Goal: Check status: Check status

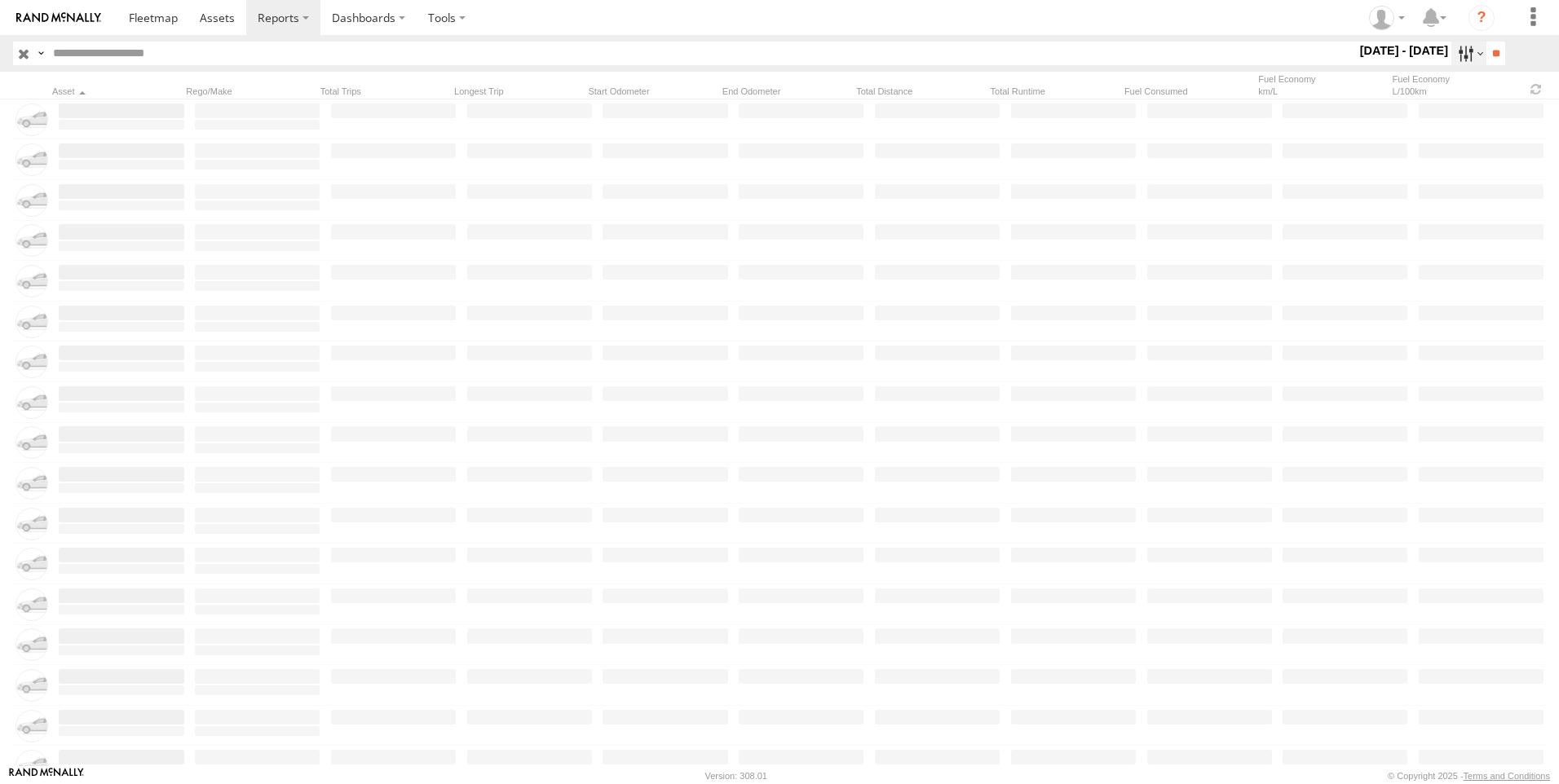
drag, startPoint x: 0, startPoint y: 0, endPoint x: 1453, endPoint y: 49, distance: 1453.8
click at [1453, 49] on label at bounding box center [1470, 53] width 35 height 24
click at [0, 0] on label at bounding box center [0, 0] width 0 height 0
click at [1488, 49] on input "**" at bounding box center [1496, 53] width 19 height 24
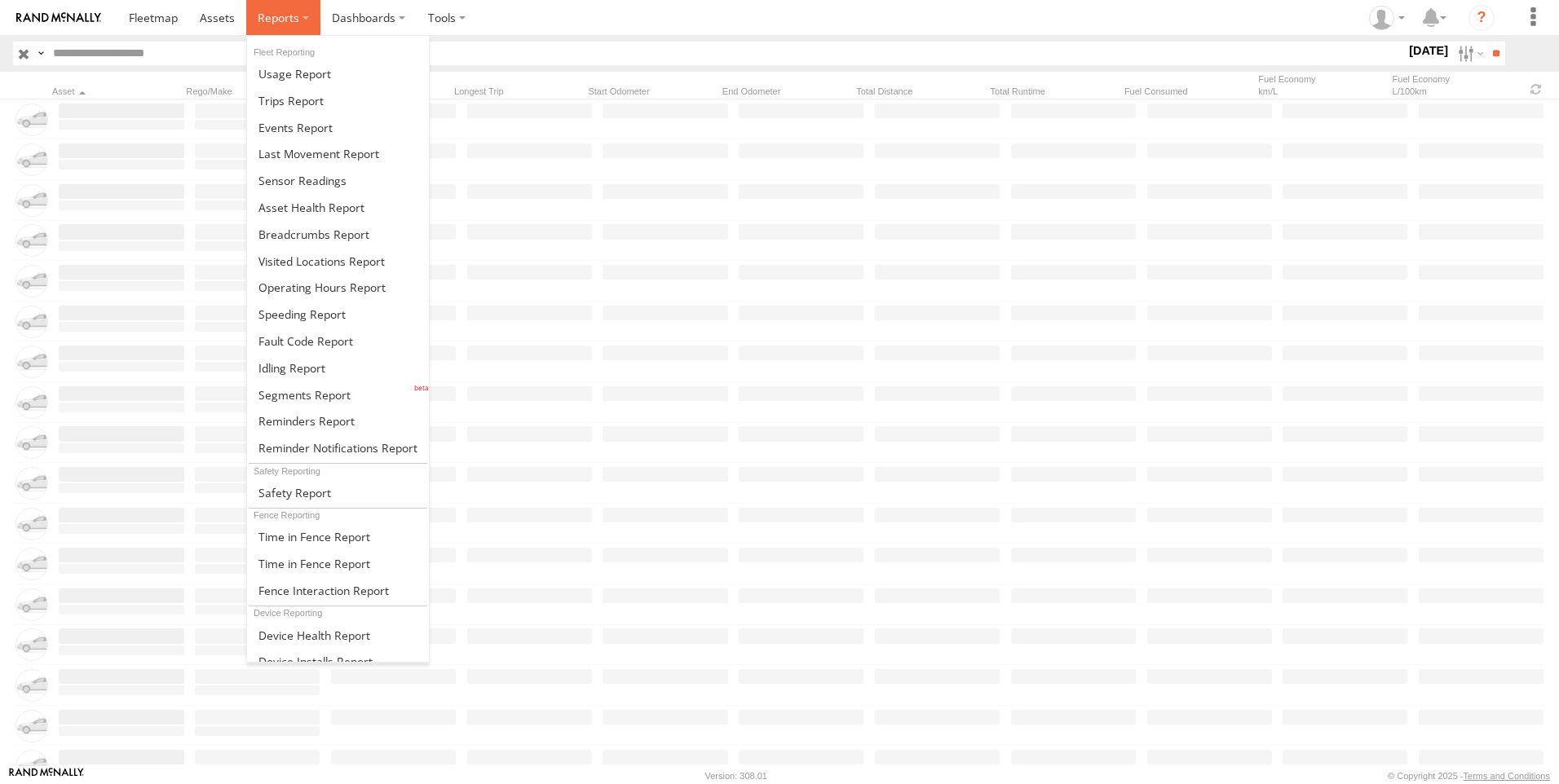
click at [293, 17] on span at bounding box center [278, 17] width 41 height 16
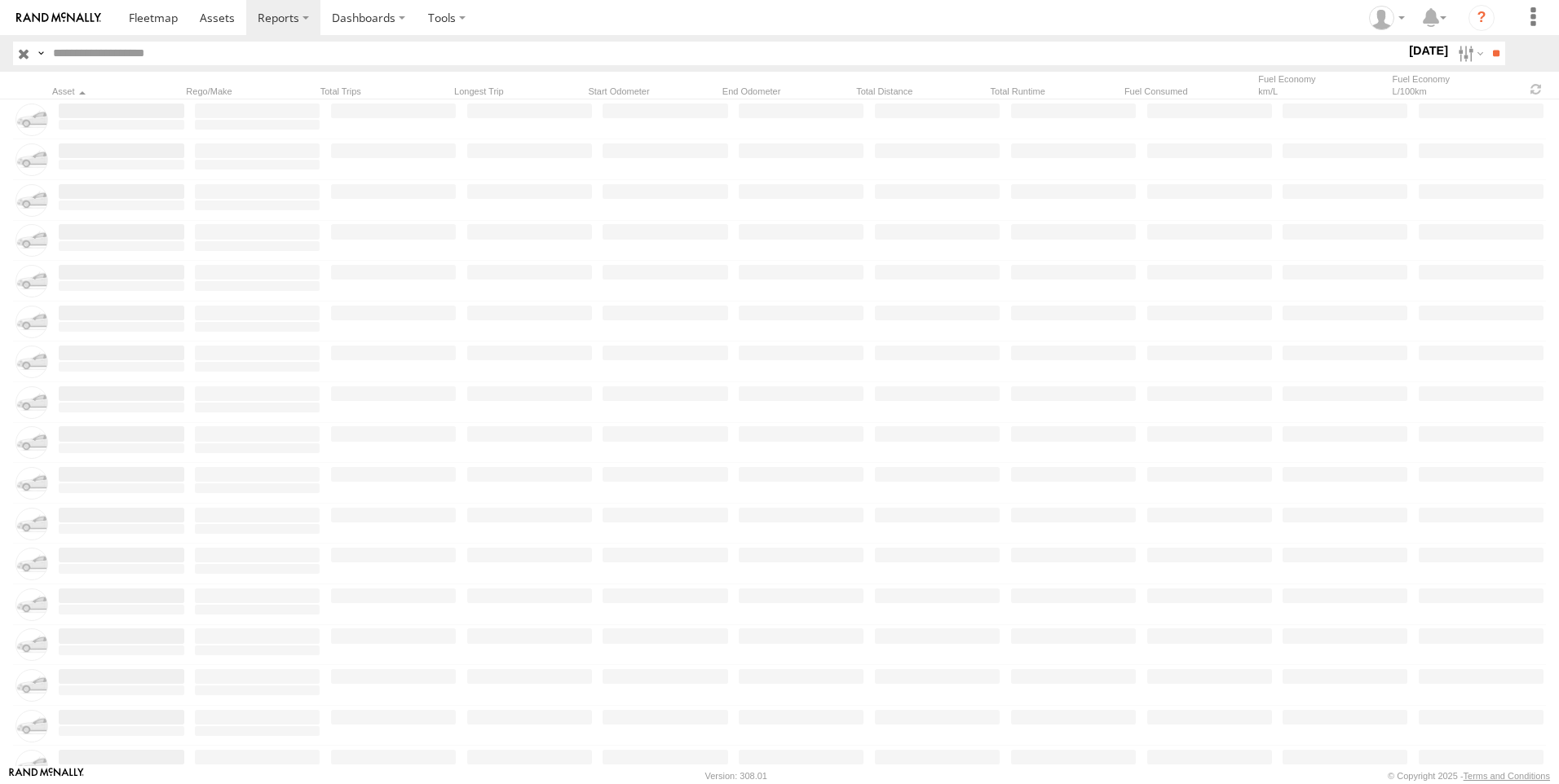
click at [532, 12] on section at bounding box center [837, 17] width 1438 height 35
click at [1452, 54] on label at bounding box center [1470, 53] width 35 height 24
click at [0, 0] on label at bounding box center [0, 0] width 0 height 0
click at [1487, 53] on input "**" at bounding box center [1496, 53] width 19 height 24
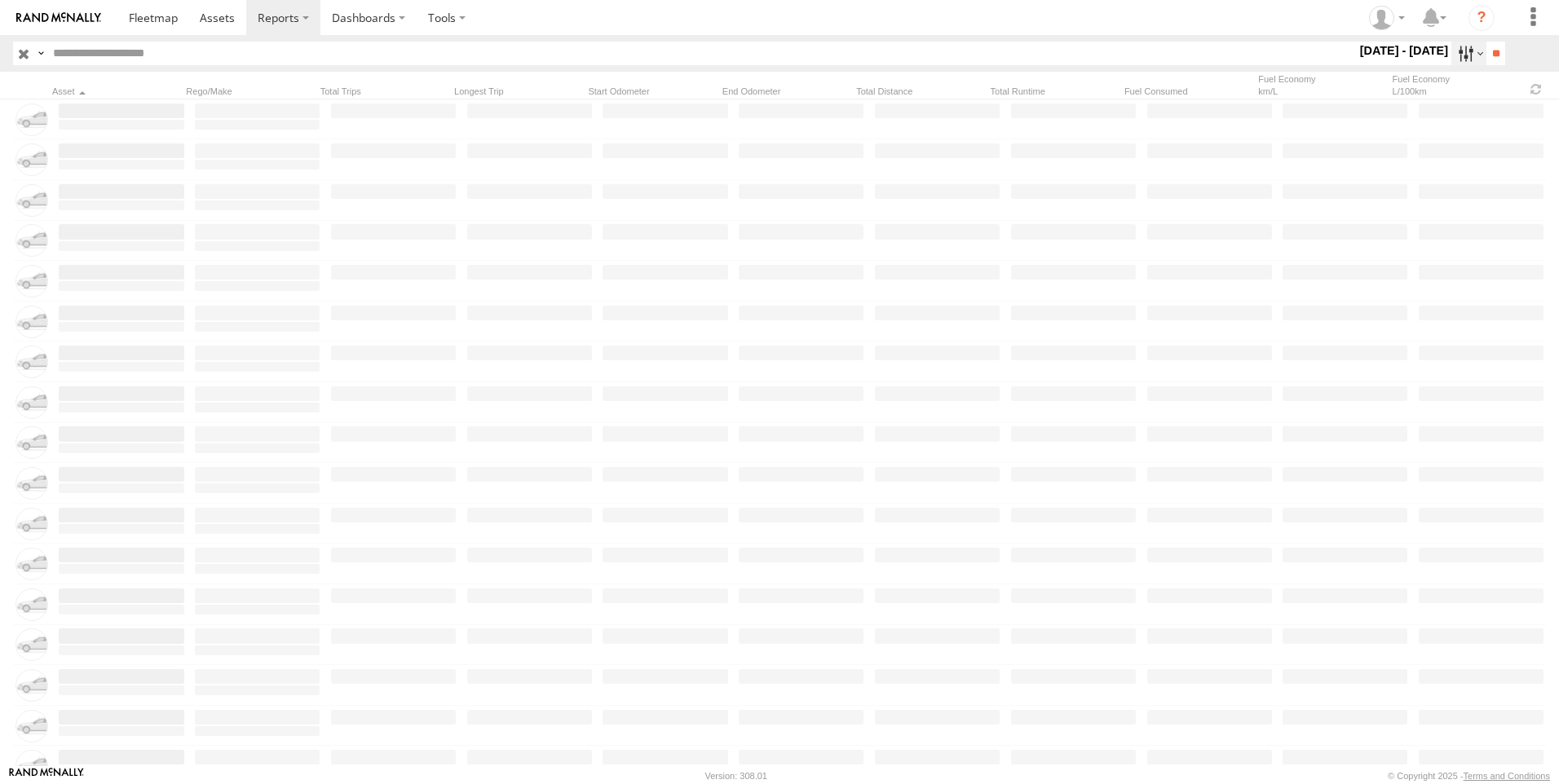
click at [1465, 55] on label at bounding box center [1470, 53] width 35 height 24
click at [0, 0] on label at bounding box center [0, 0] width 0 height 0
click at [1489, 47] on input "**" at bounding box center [1496, 53] width 19 height 24
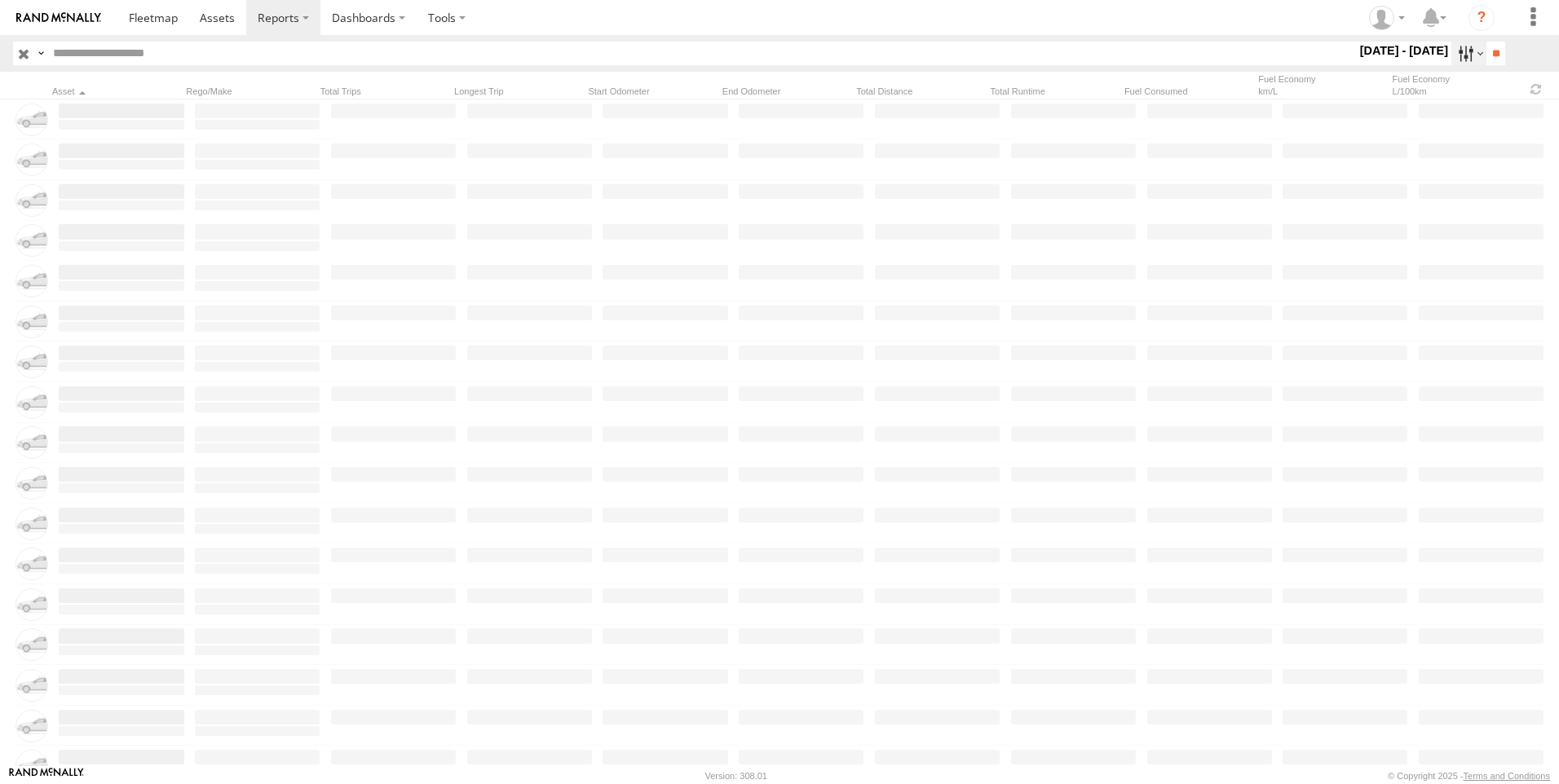
click at [1464, 51] on label at bounding box center [1470, 53] width 35 height 24
click at [0, 0] on span "All Assets" at bounding box center [0, 0] width 0 height 0
click at [0, 0] on span "BAH - [GEOGRAPHIC_DATA]" at bounding box center [0, 0] width 0 height 0
click at [1494, 60] on input "**" at bounding box center [1496, 53] width 19 height 24
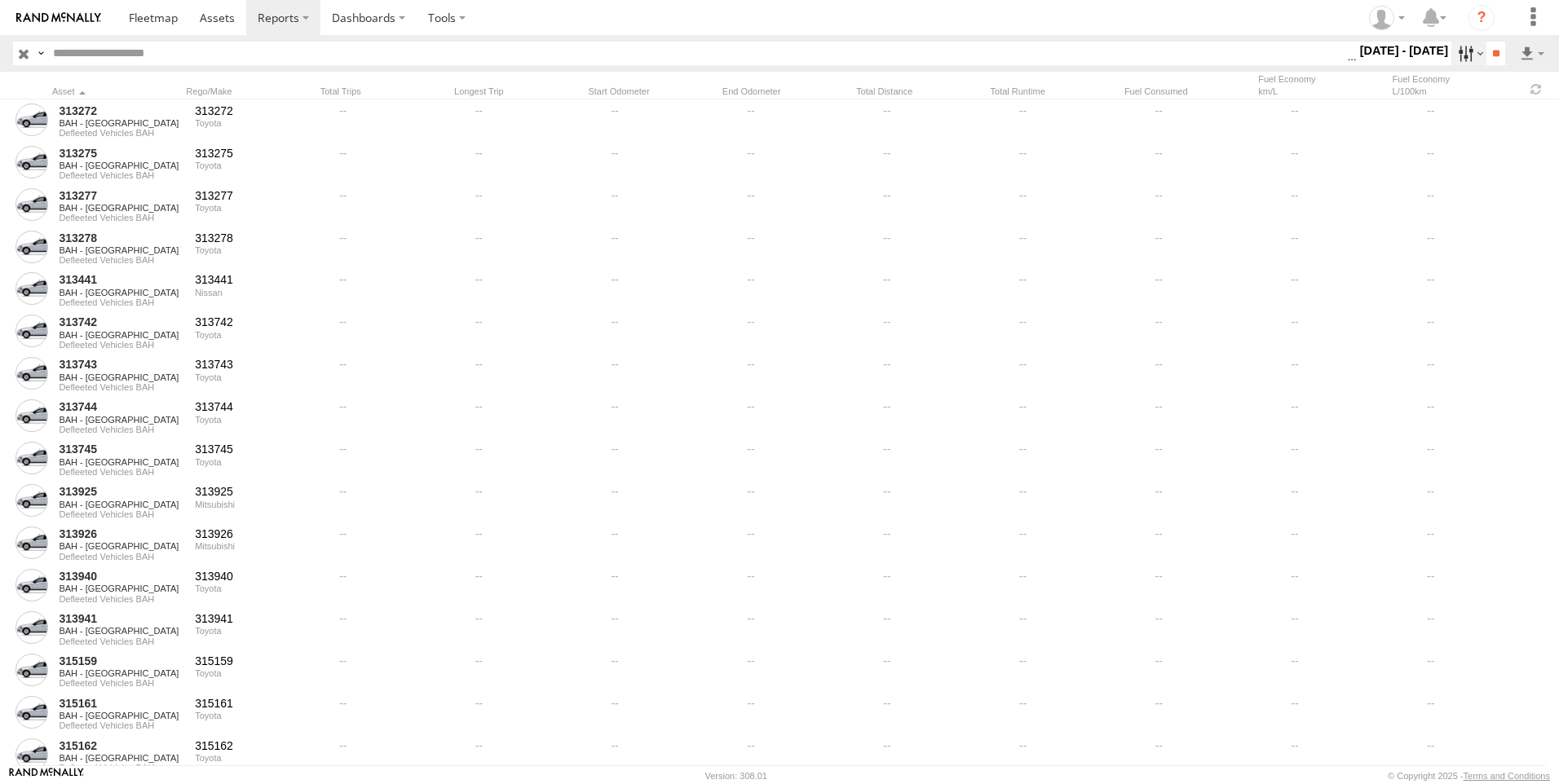
click at [1461, 55] on label at bounding box center [1470, 53] width 35 height 24
click at [0, 0] on span "Defleeted Vehicles BAH" at bounding box center [0, 0] width 0 height 0
click at [1487, 55] on input "**" at bounding box center [1496, 53] width 19 height 24
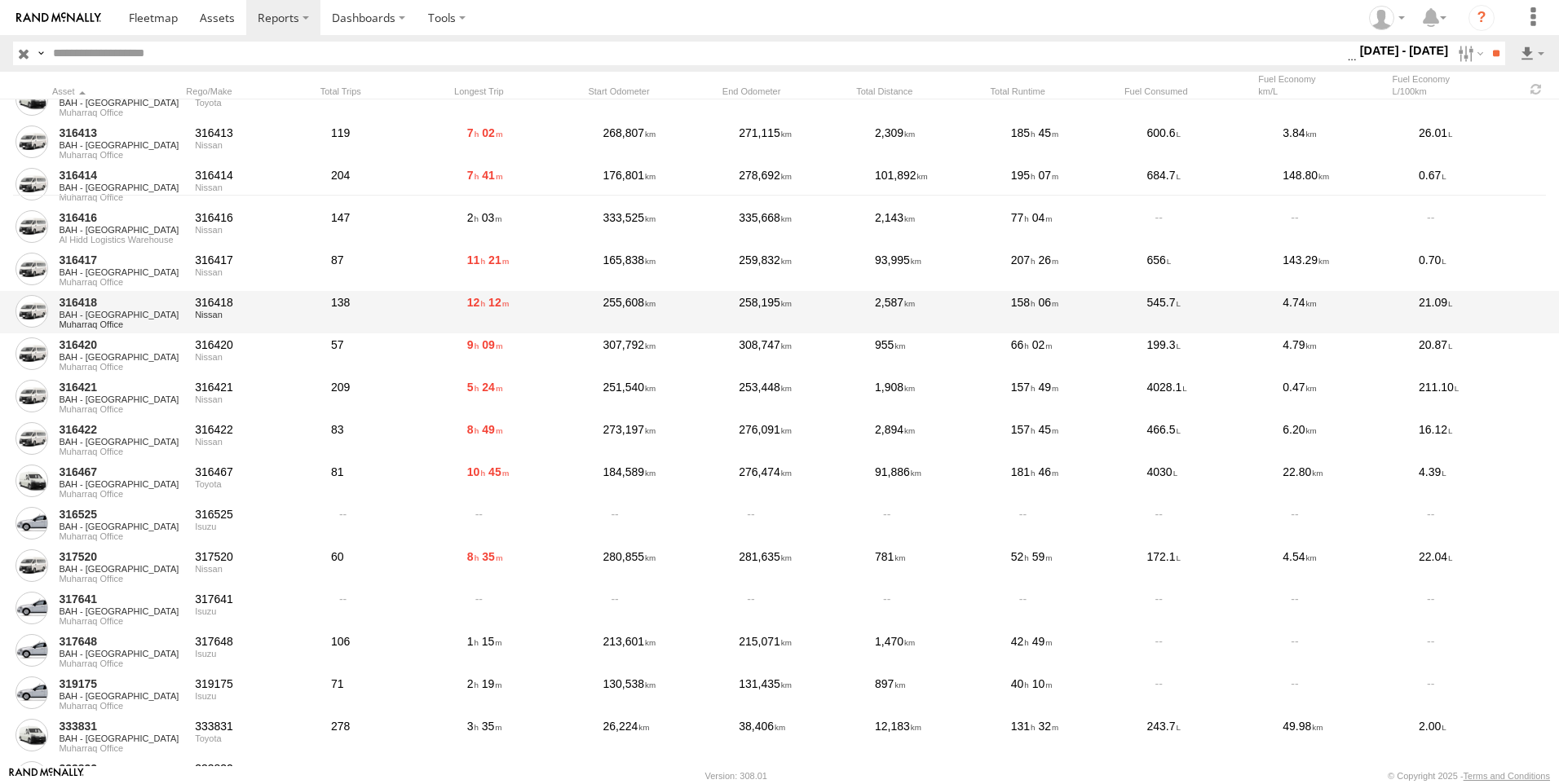
scroll to position [489, 0]
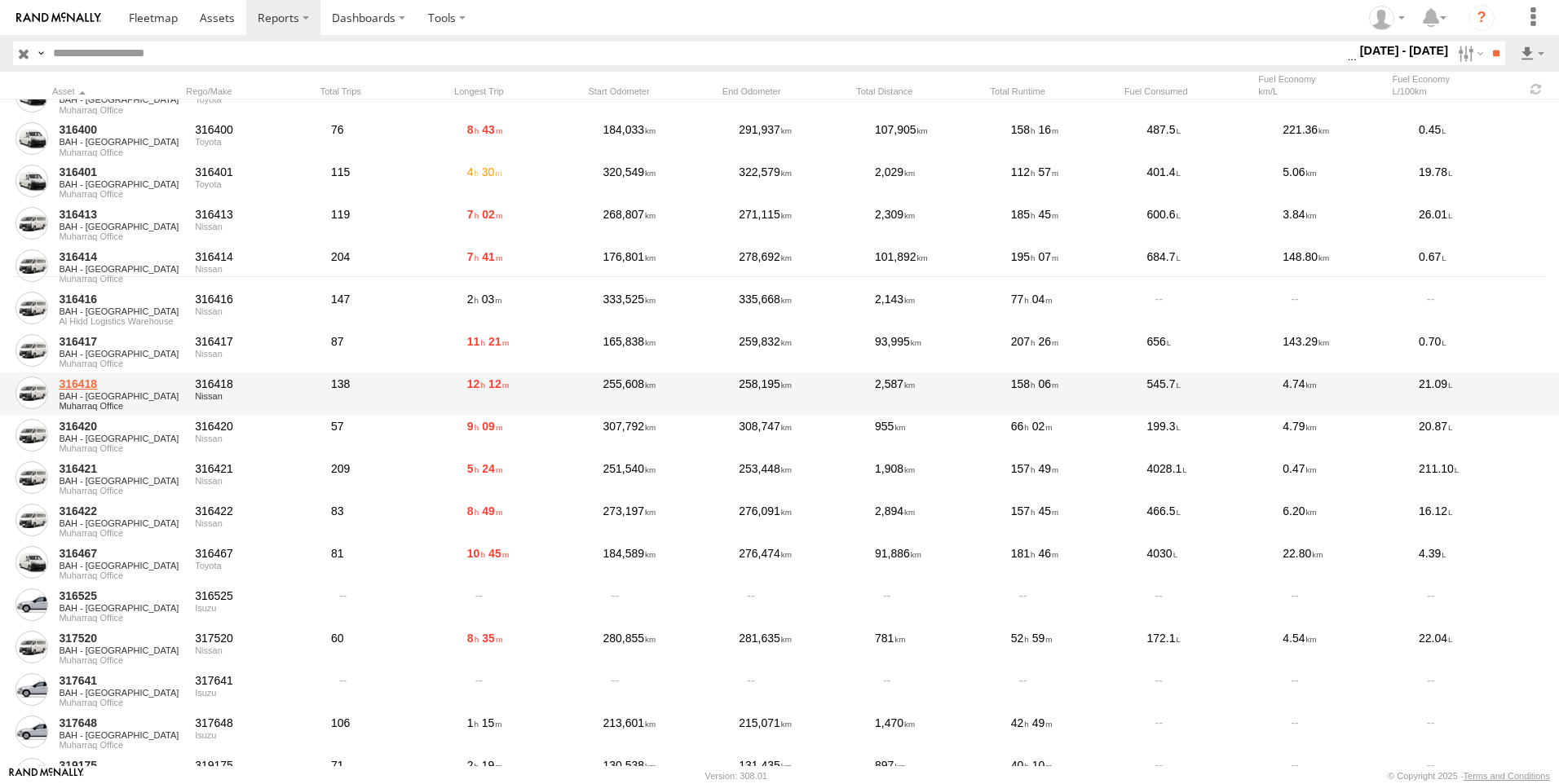
click at [84, 379] on link "316418" at bounding box center [121, 384] width 125 height 15
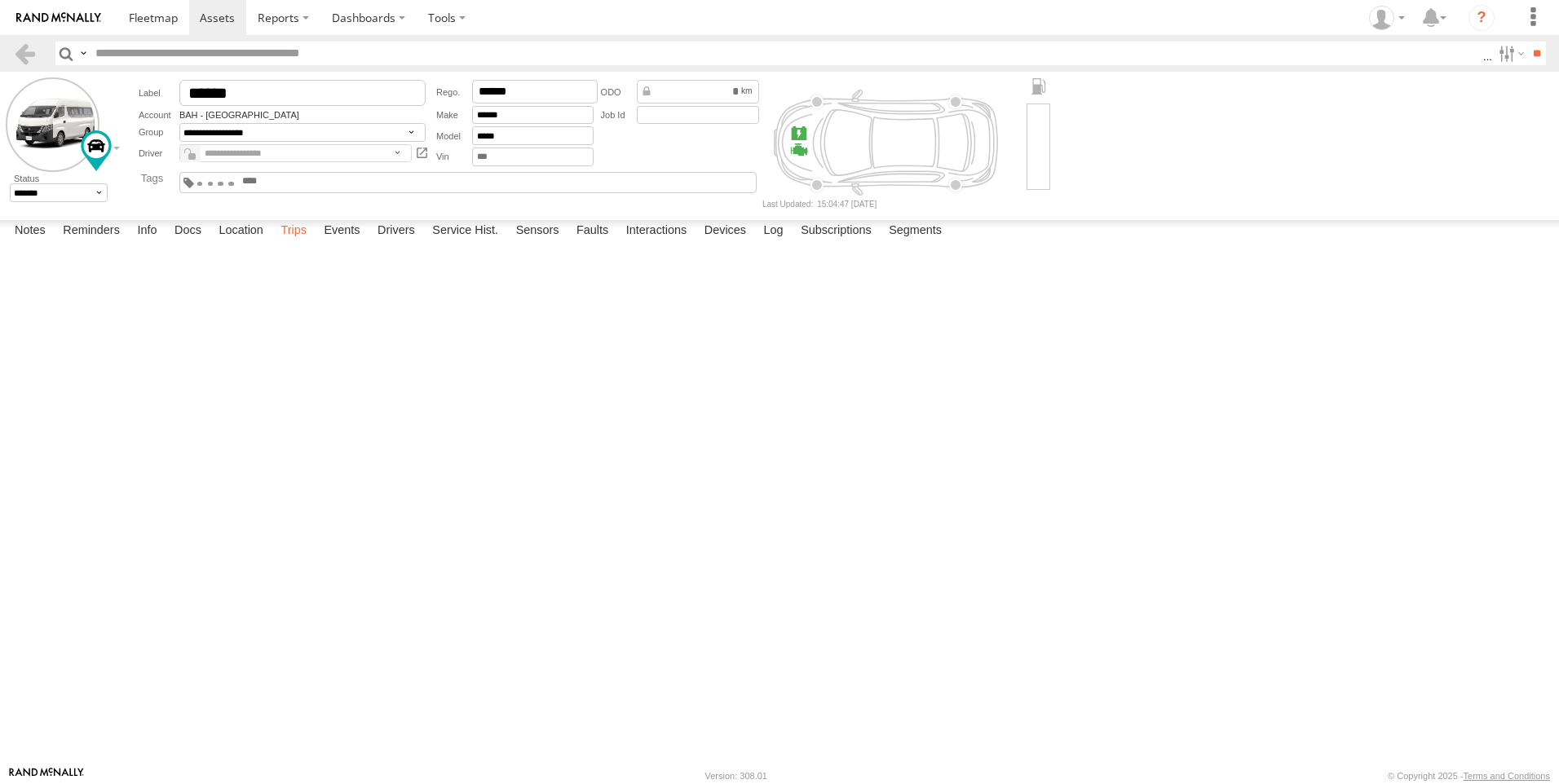
click at [282, 243] on label "Trips" at bounding box center [293, 232] width 42 height 23
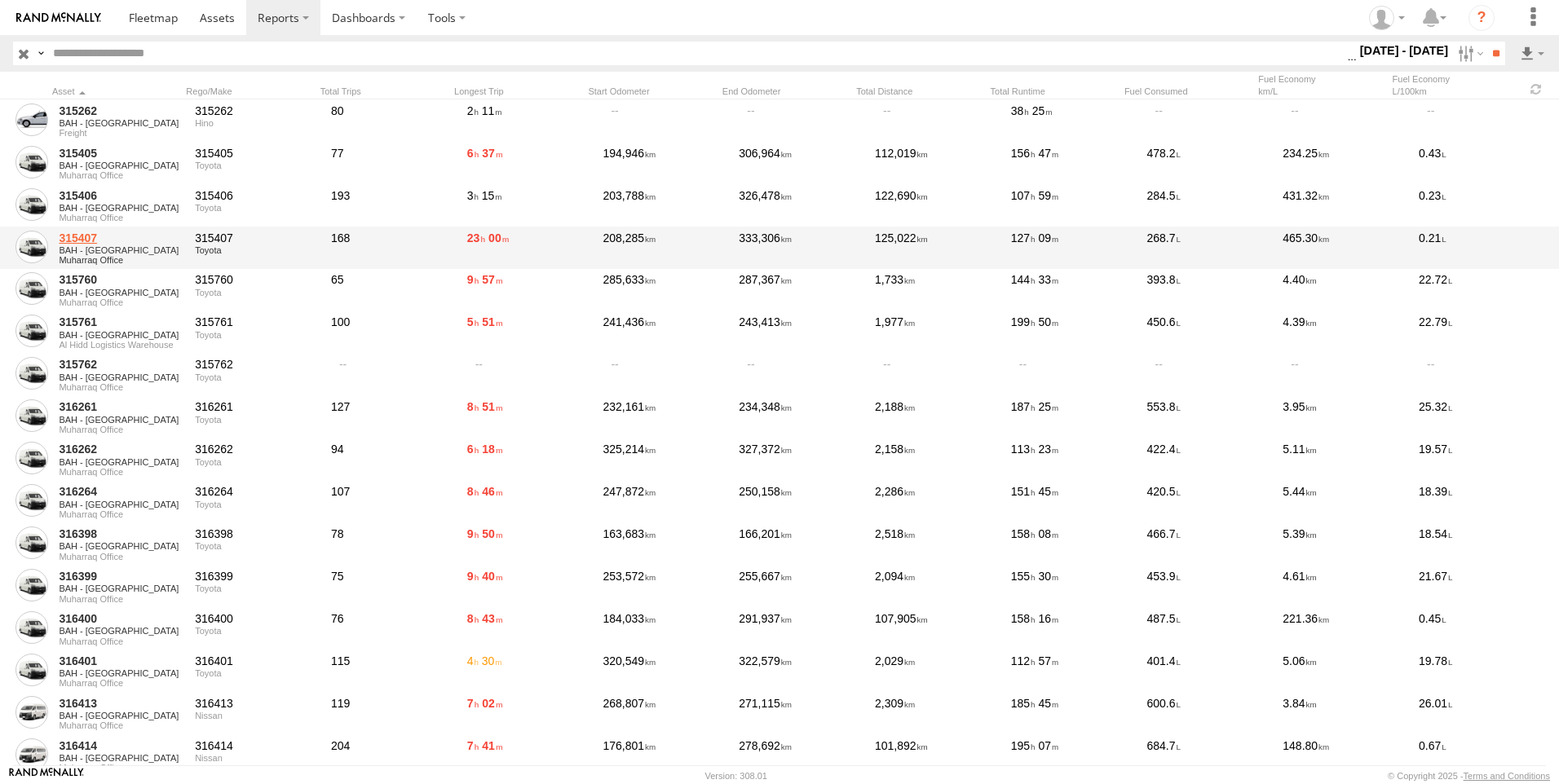
click at [80, 237] on link "315407" at bounding box center [121, 238] width 125 height 15
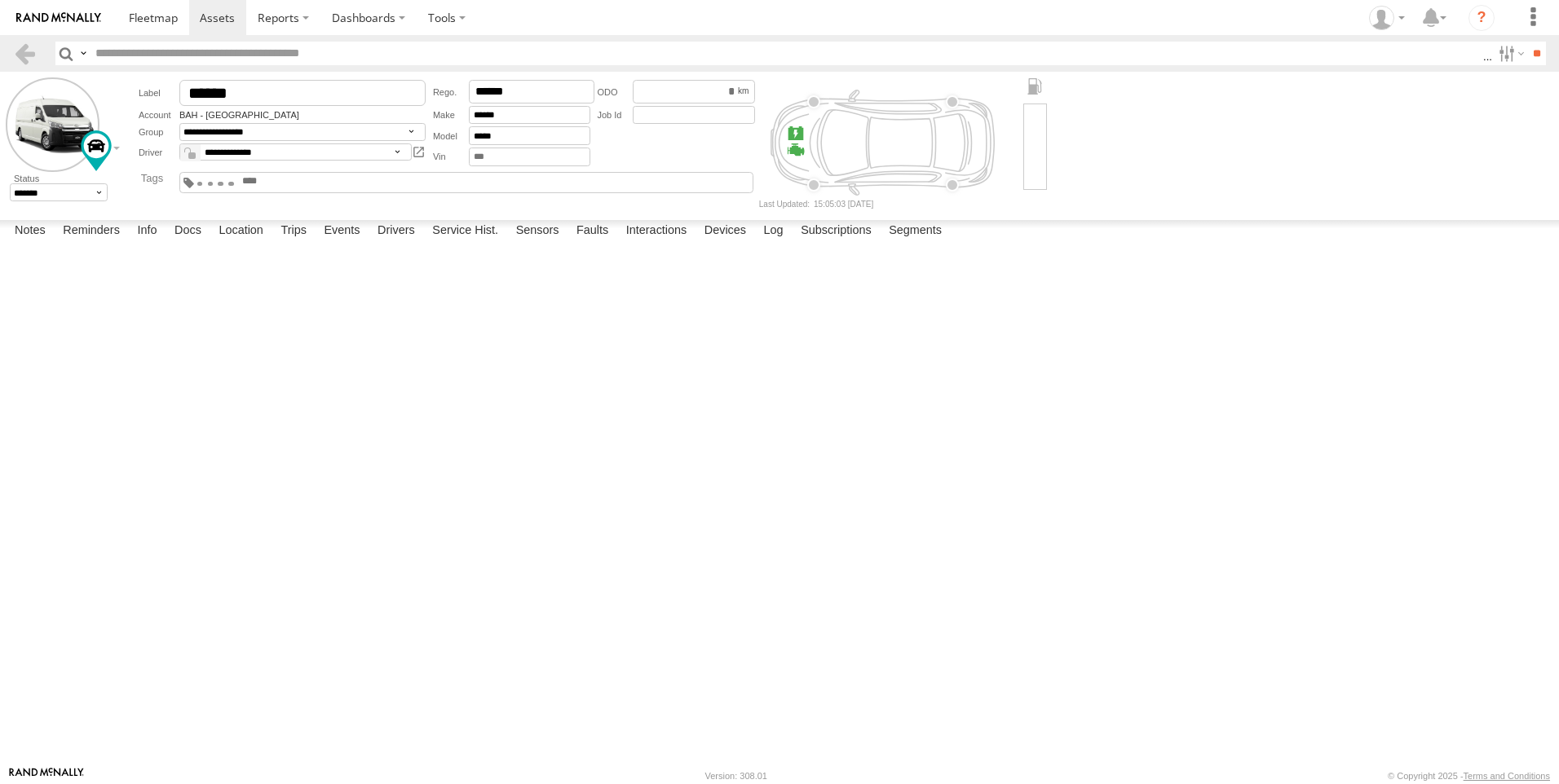
click at [108, 82] on form "**********" at bounding box center [780, 143] width 1548 height 131
click at [32, 39] on header "Search Query Asset ID Asset Label Registration Manufacturer Model VIN Job ID" at bounding box center [780, 53] width 1559 height 36
click at [29, 51] on link at bounding box center [25, 53] width 24 height 24
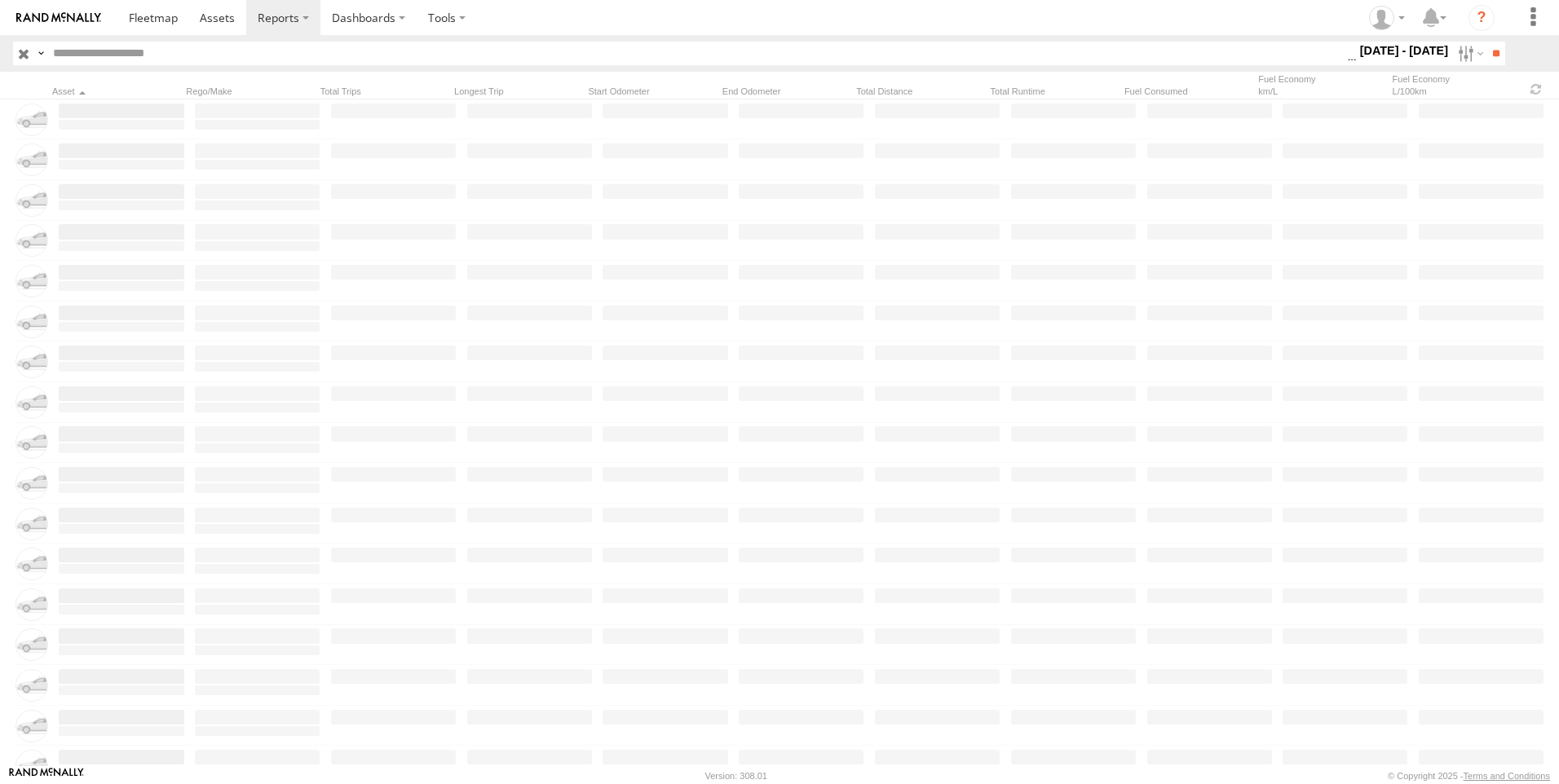
click at [157, 50] on input "text" at bounding box center [697, 53] width 1301 height 24
paste input "******"
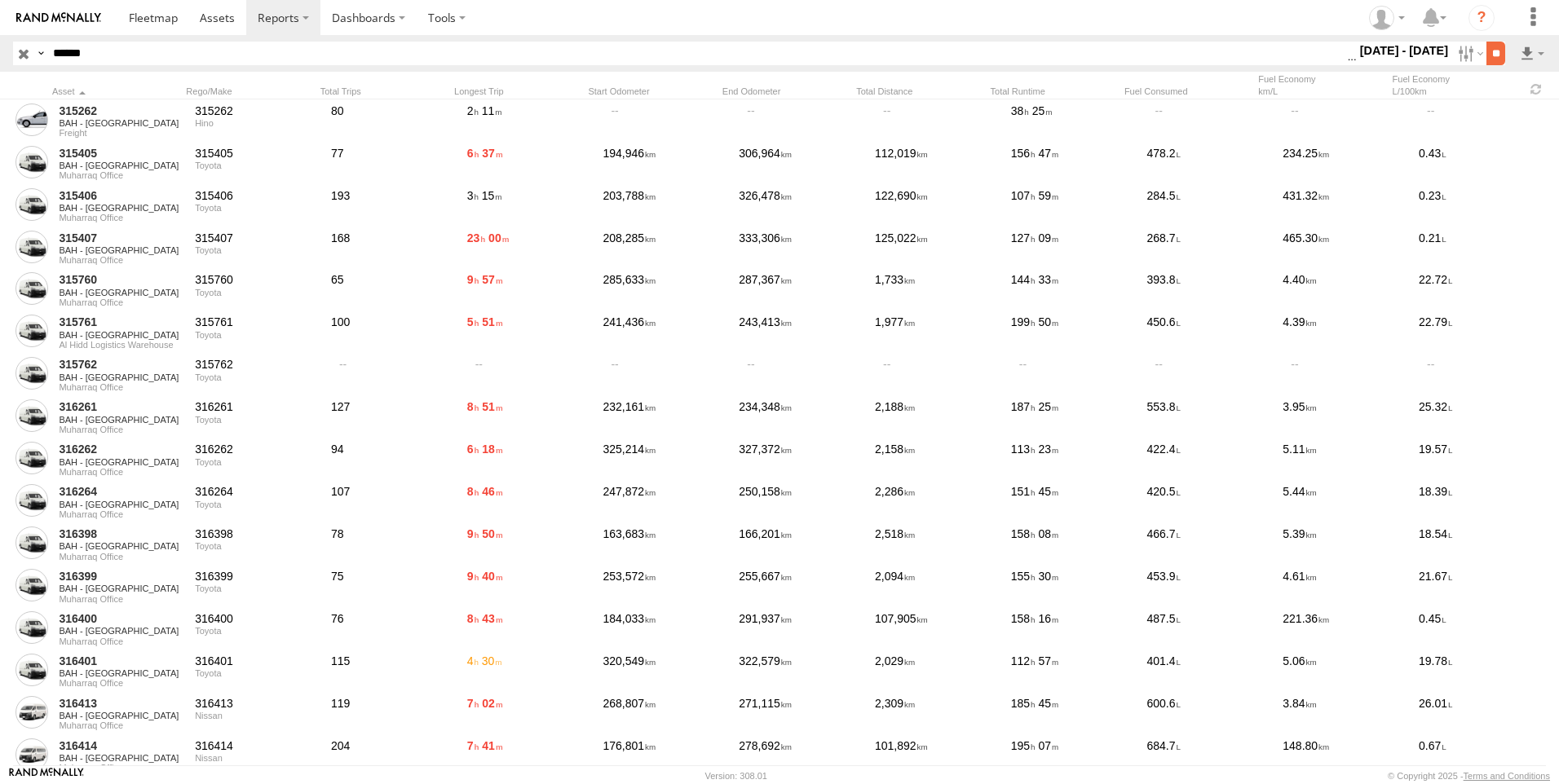
type input "******"
click at [1487, 54] on input "**" at bounding box center [1496, 53] width 19 height 24
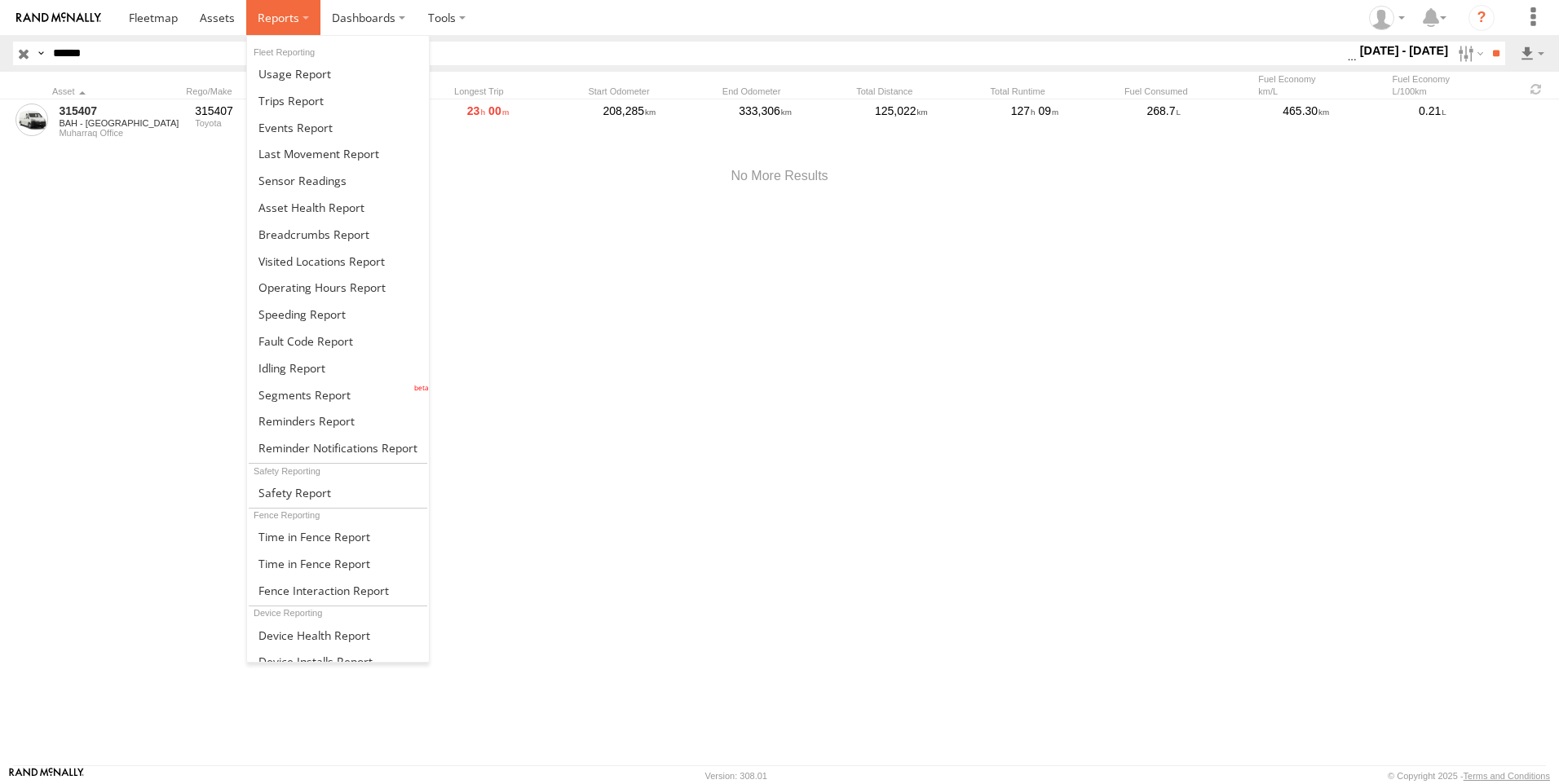
click at [277, 15] on span at bounding box center [278, 17] width 41 height 16
click at [301, 94] on span at bounding box center [291, 100] width 65 height 16
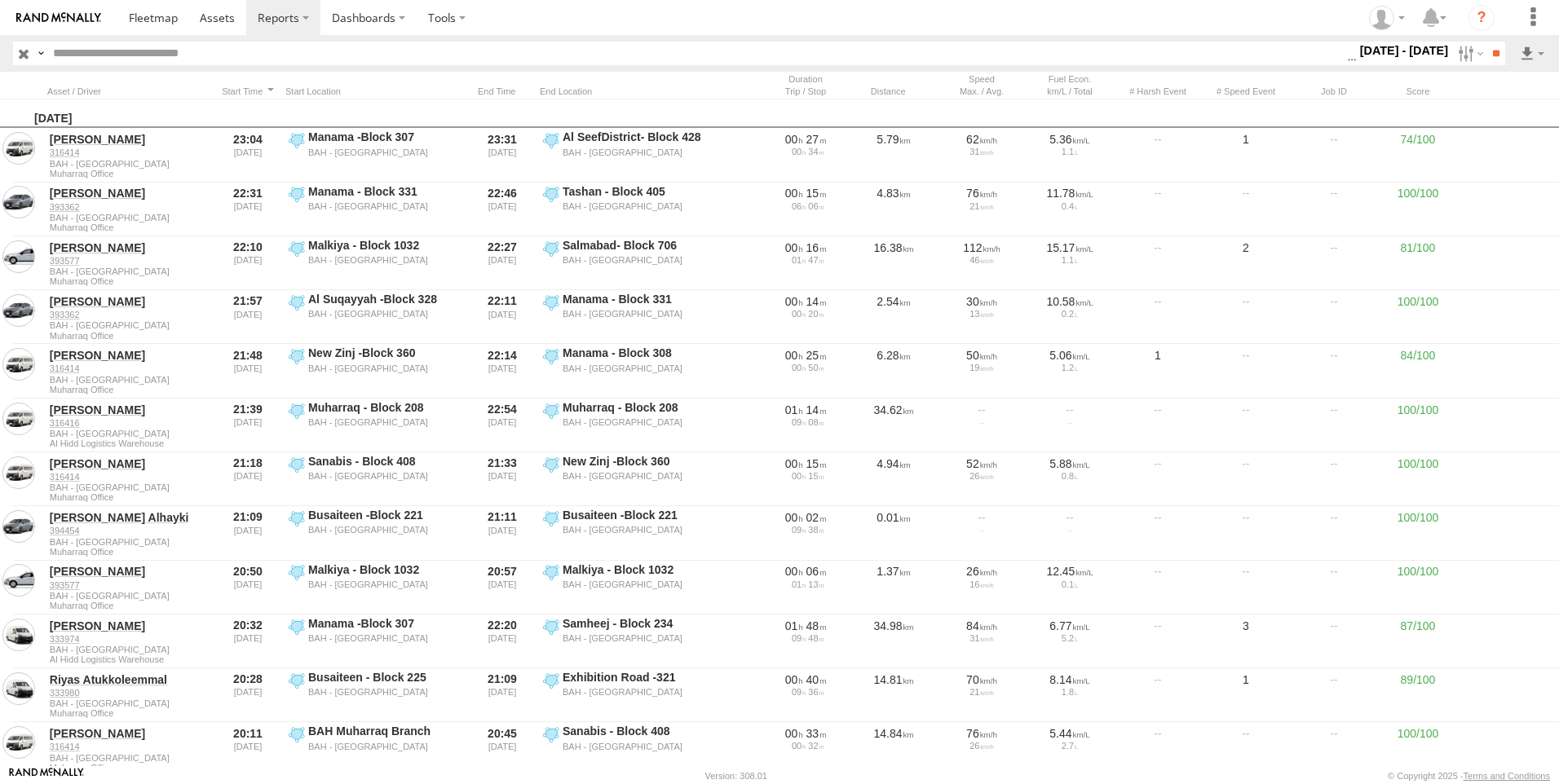
click at [161, 50] on input "text" at bounding box center [697, 53] width 1301 height 24
paste input "******"
type input "******"
click at [1493, 52] on input "**" at bounding box center [1496, 53] width 19 height 24
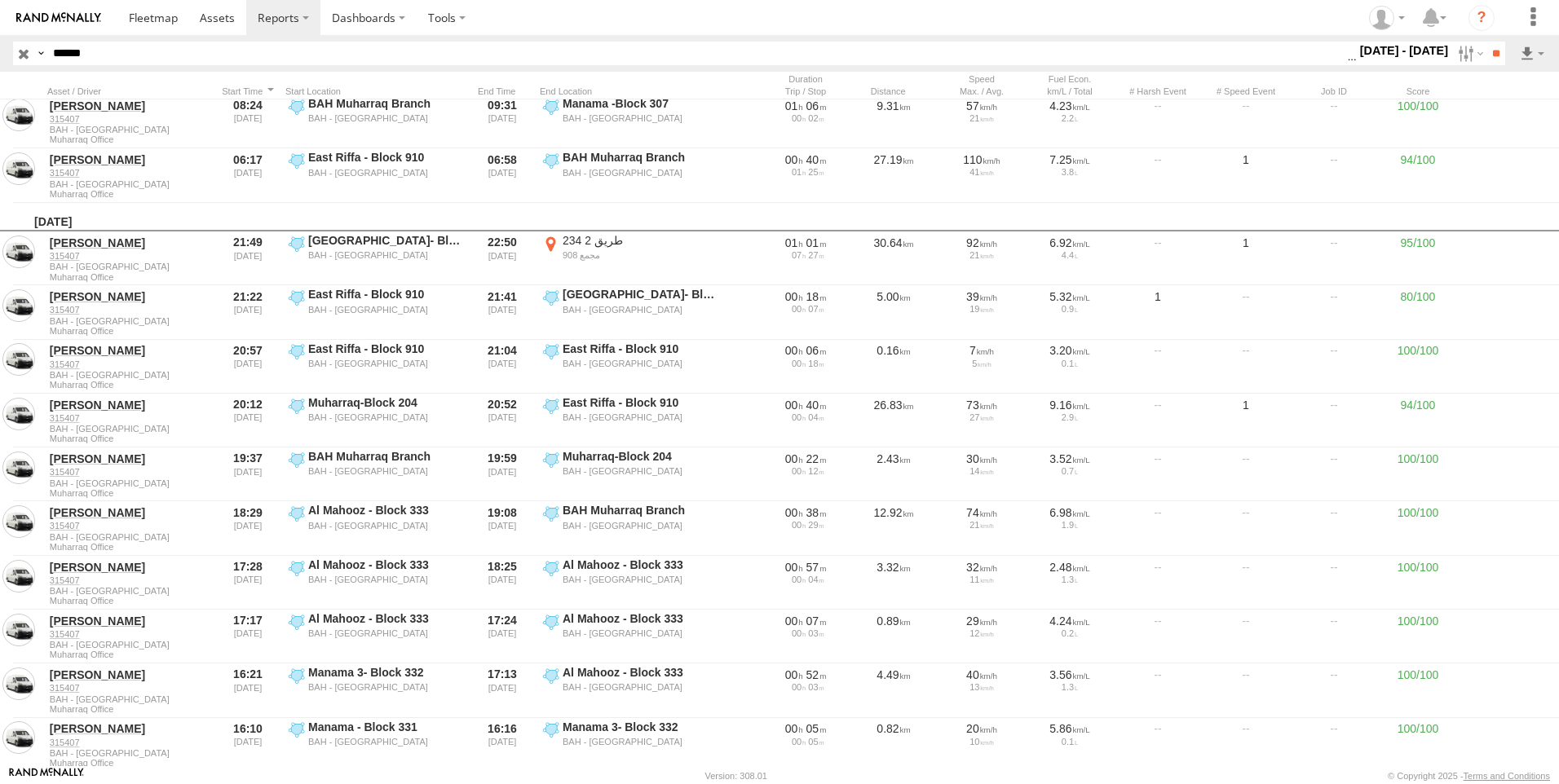
scroll to position [570, 0]
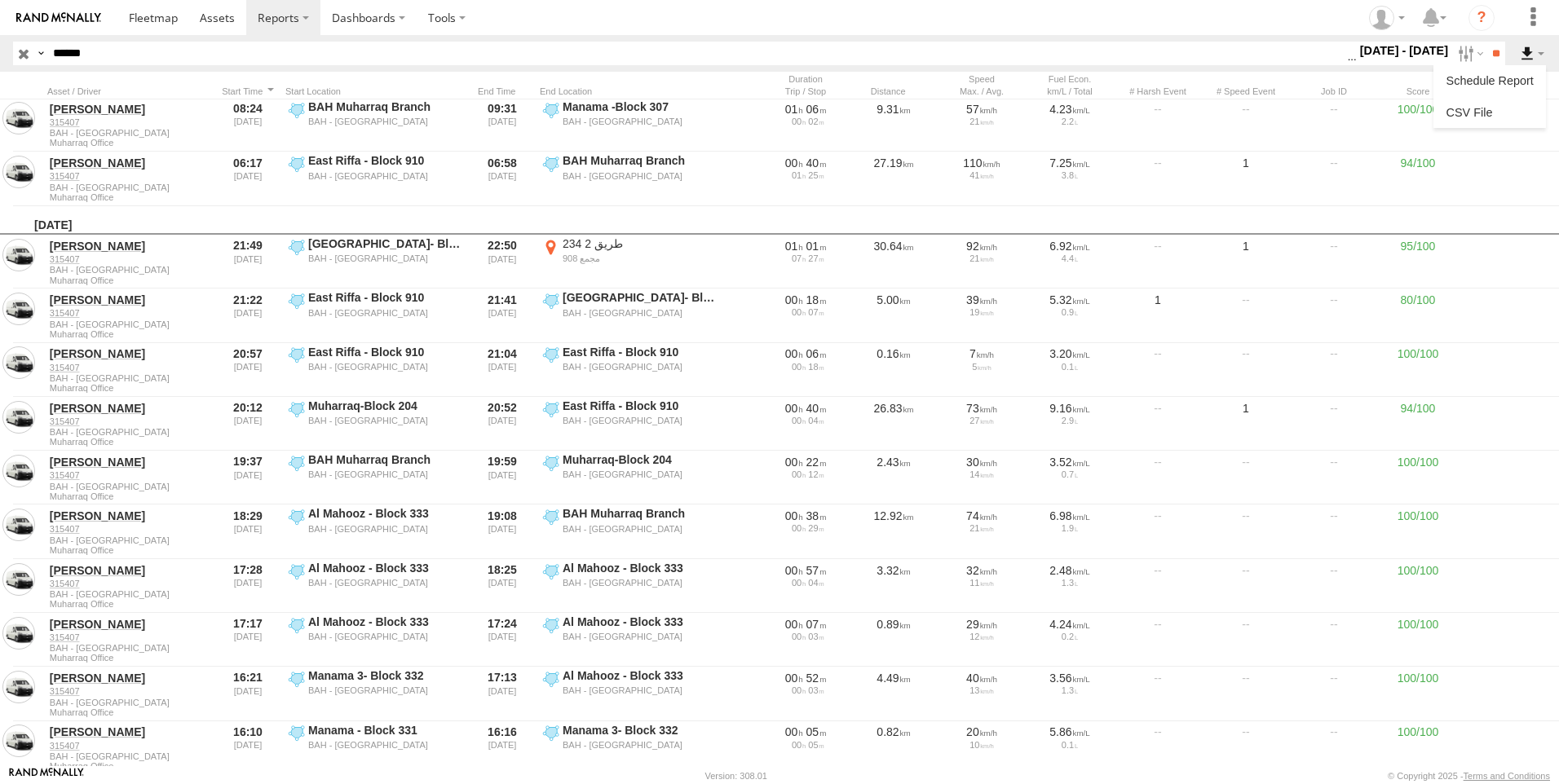
click at [1538, 50] on label at bounding box center [1532, 53] width 27 height 24
click at [1508, 104] on link at bounding box center [1490, 113] width 99 height 25
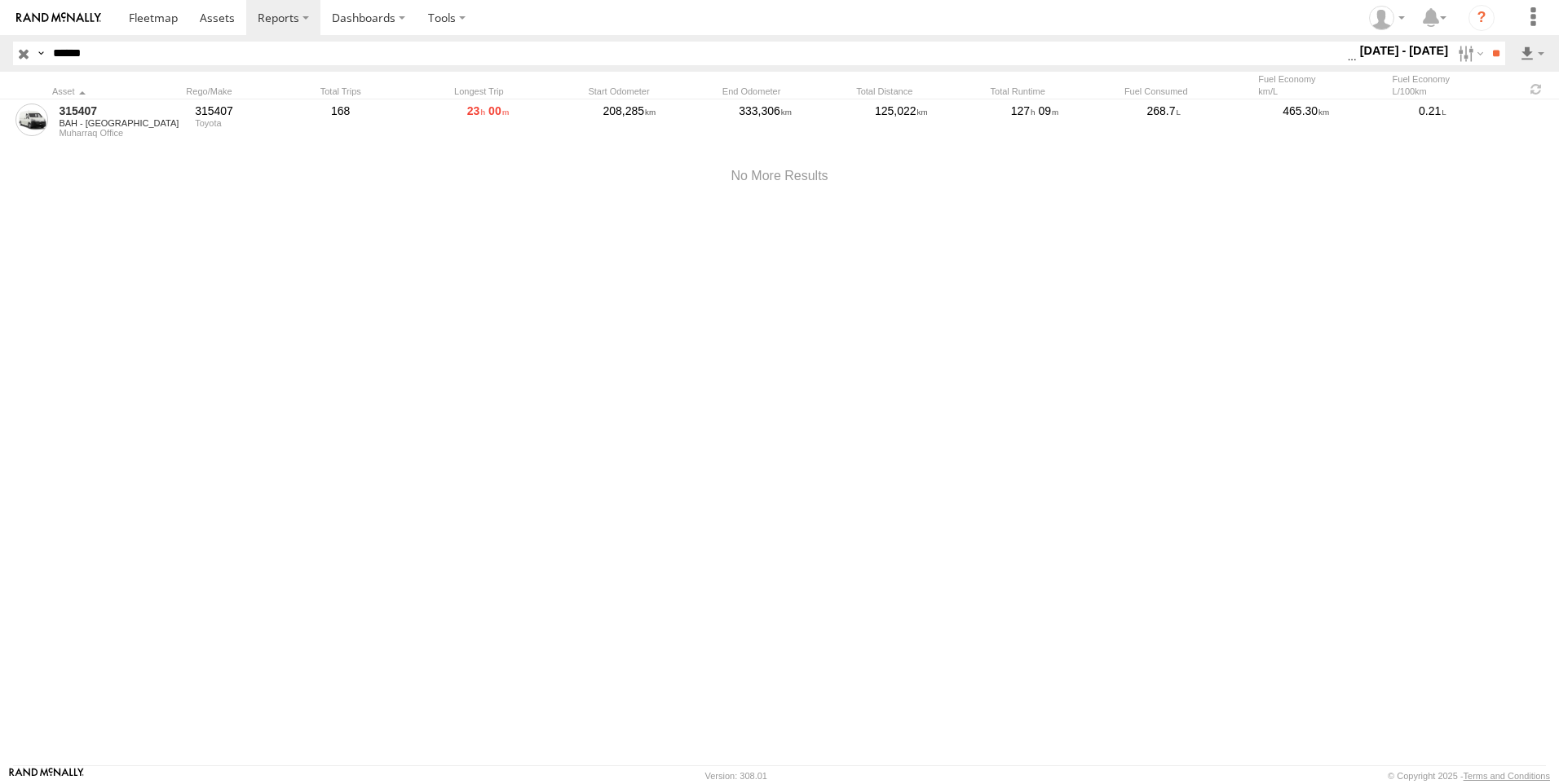
drag, startPoint x: -41, startPoint y: 70, endPoint x: -65, endPoint y: 70, distance: 24.0
click at [0, 70] on html at bounding box center [780, 392] width 1559 height 784
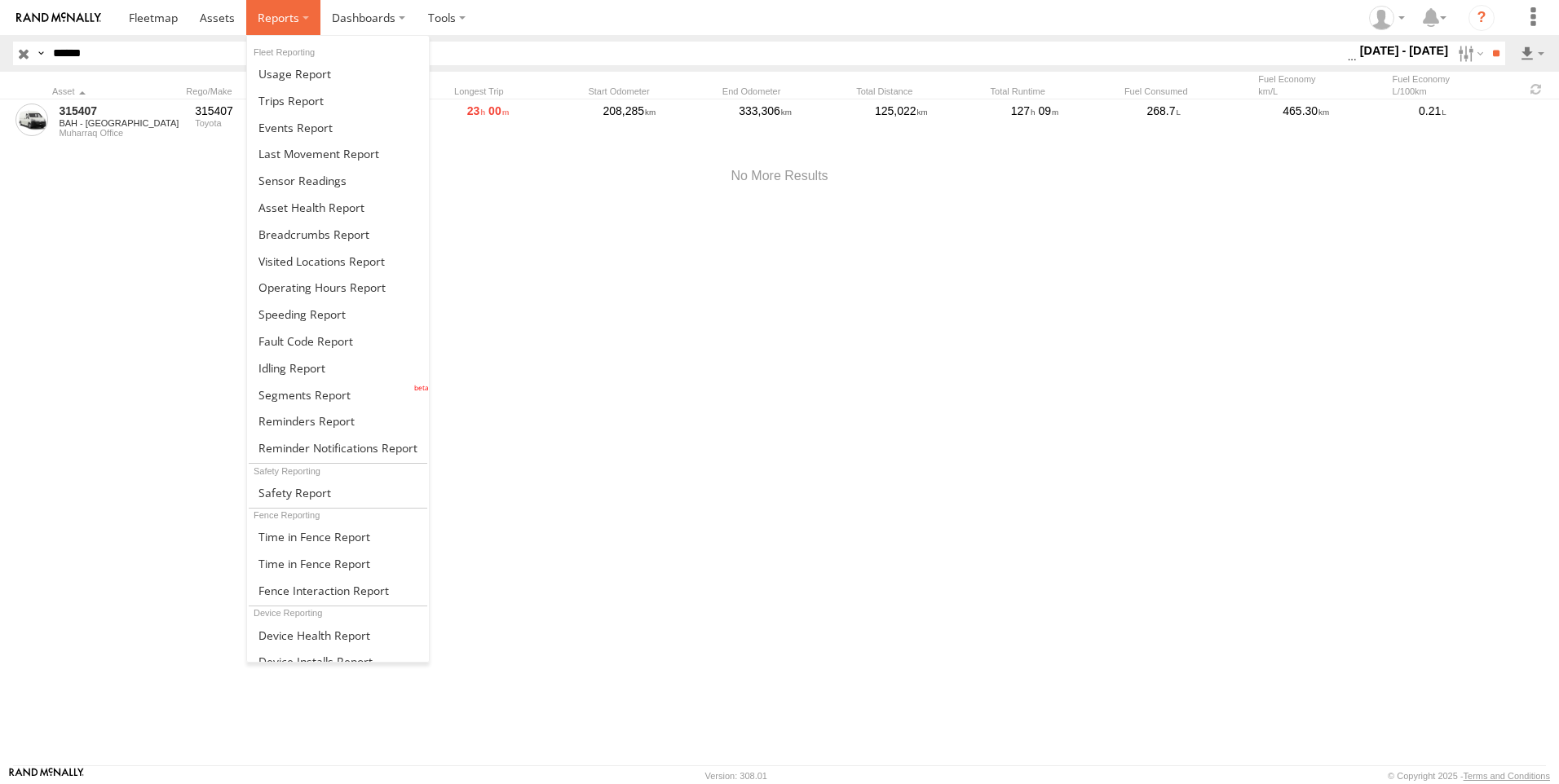
click at [282, 12] on span at bounding box center [278, 17] width 41 height 16
click at [313, 366] on span at bounding box center [292, 368] width 67 height 16
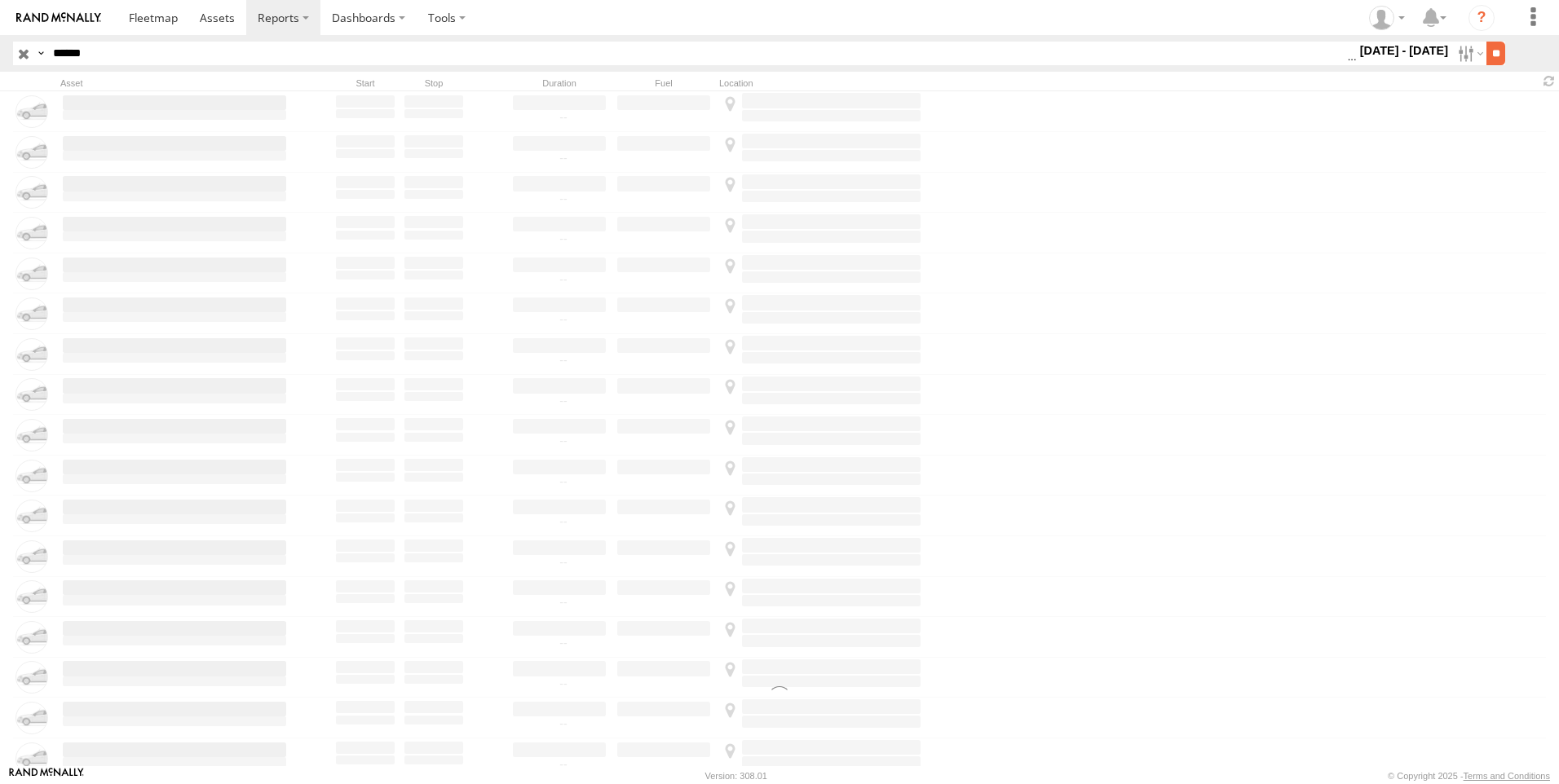
type input "******"
click at [1487, 55] on input "**" at bounding box center [1496, 53] width 19 height 24
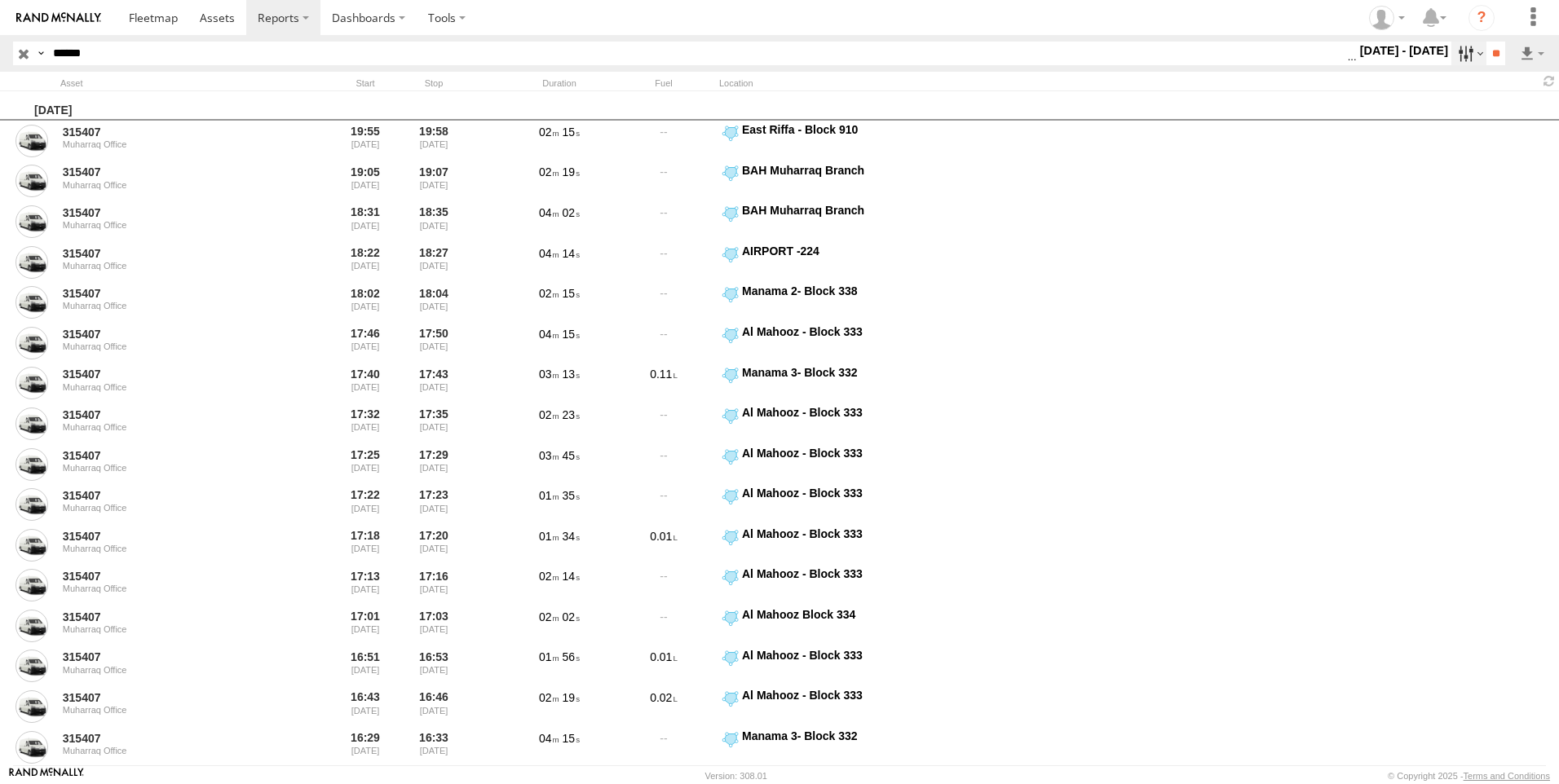
click at [1460, 46] on label at bounding box center [1470, 53] width 35 height 24
click at [0, 0] on label at bounding box center [0, 0] width 0 height 0
click at [1487, 55] on input "**" at bounding box center [1496, 53] width 19 height 24
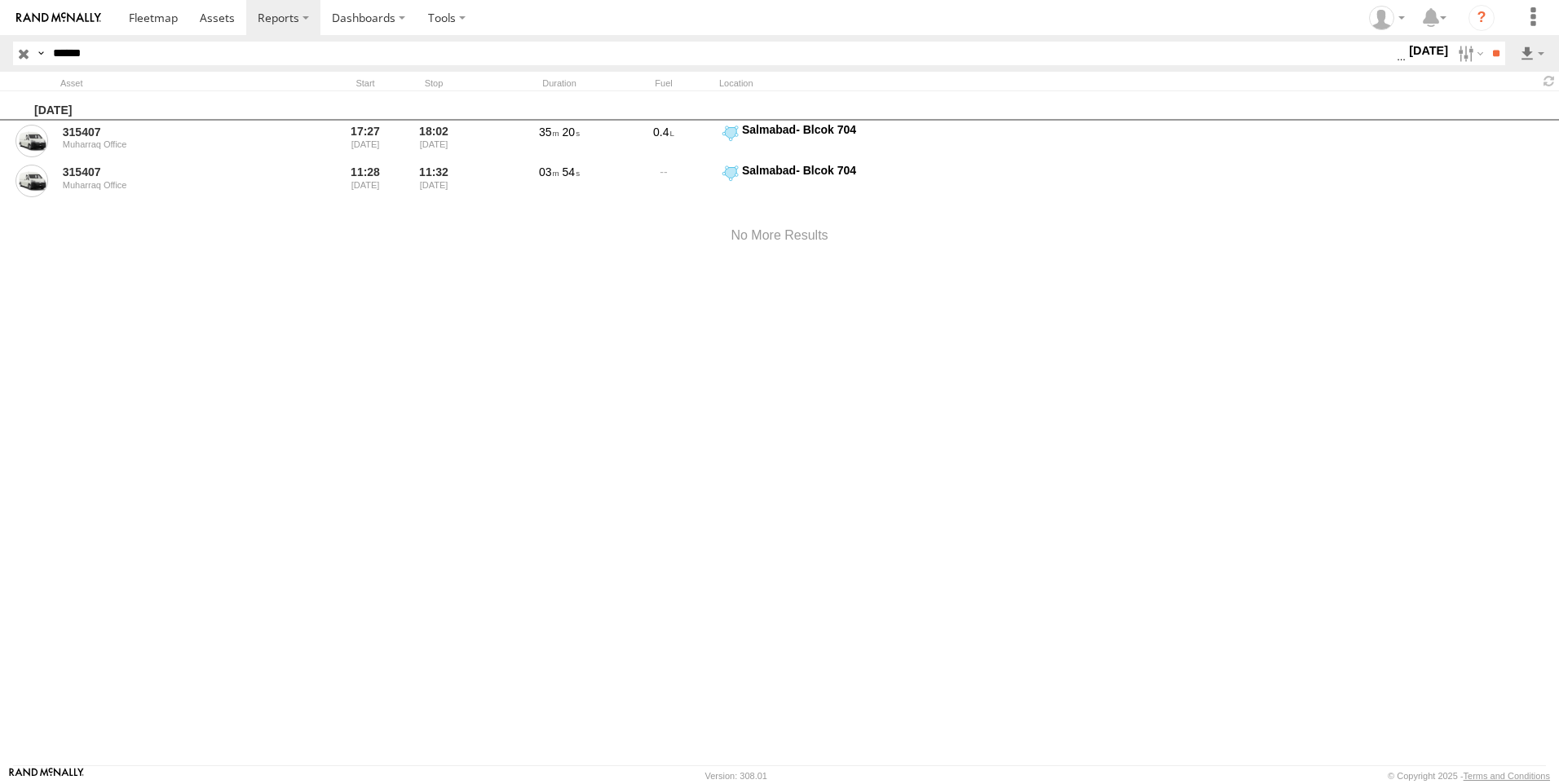
drag, startPoint x: 85, startPoint y: 219, endPoint x: 418, endPoint y: 208, distance: 333.2
click at [418, 208] on div at bounding box center [780, 236] width 1559 height 70
click at [1456, 54] on label at bounding box center [1470, 53] width 35 height 24
click at [0, 0] on label at bounding box center [0, 0] width 0 height 0
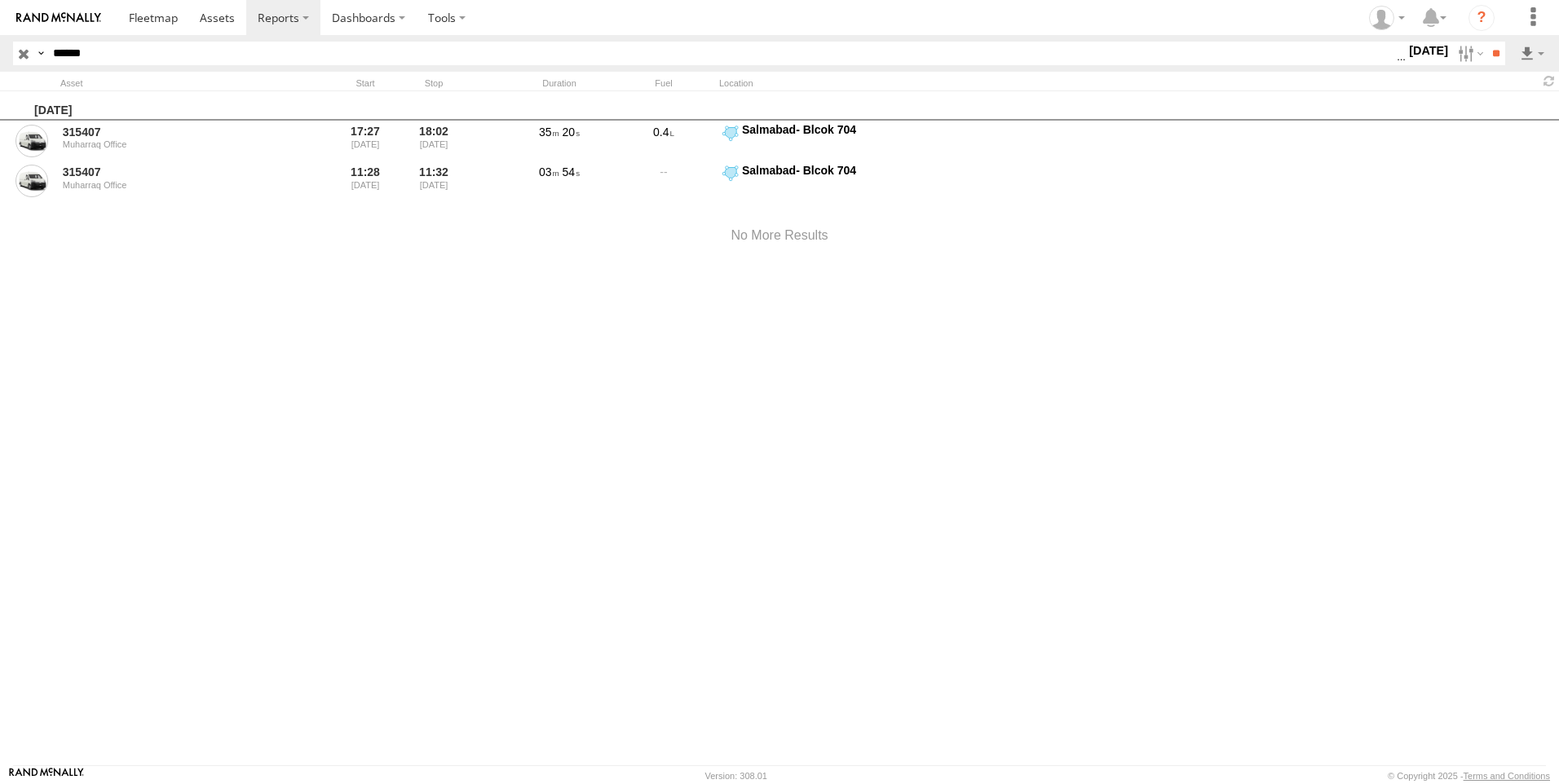
click at [0, 0] on label at bounding box center [0, 0] width 0 height 0
click at [1487, 54] on input "**" at bounding box center [1496, 53] width 19 height 24
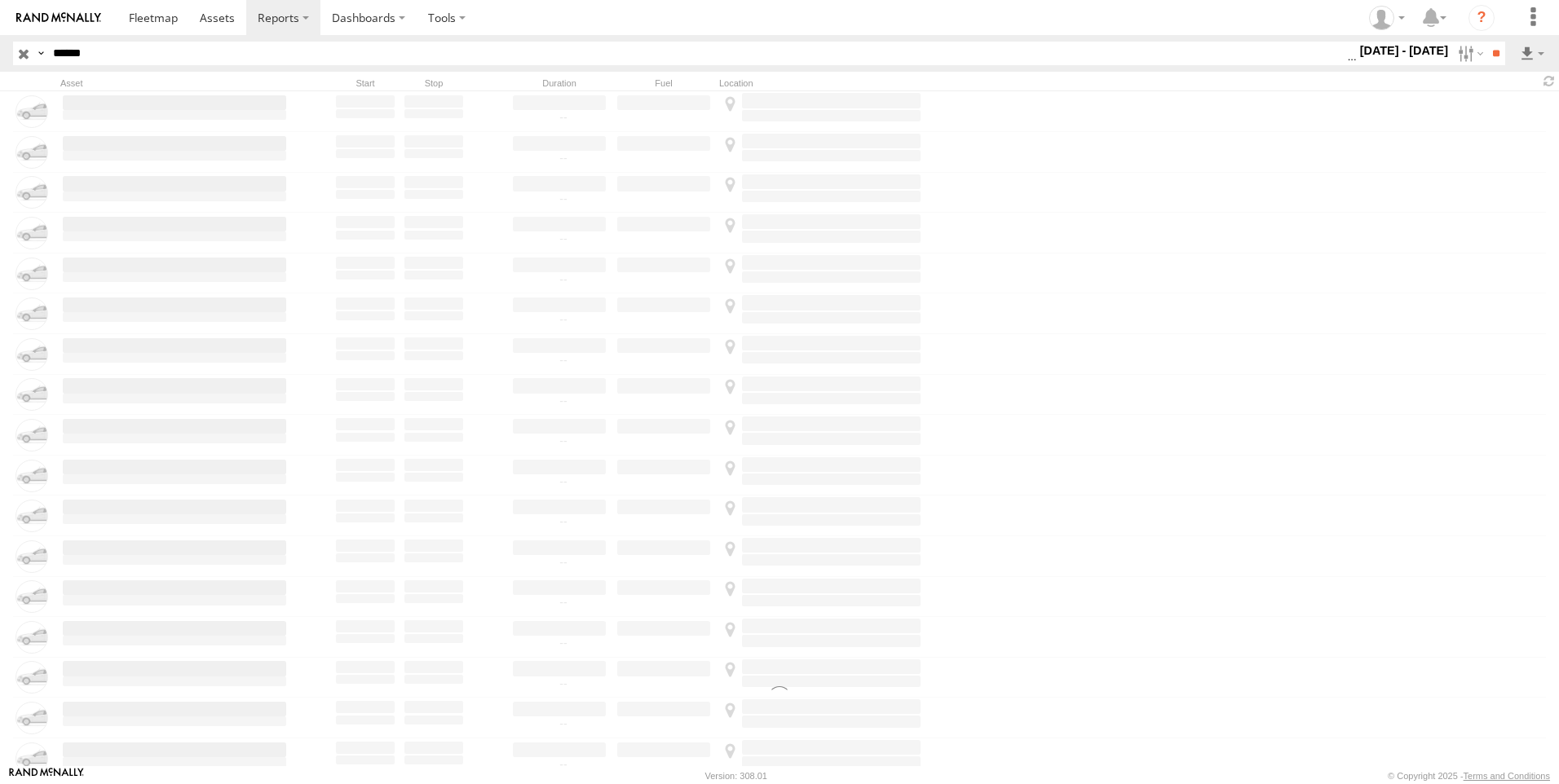
click at [1248, 252] on div at bounding box center [780, 596] width 1559 height 1011
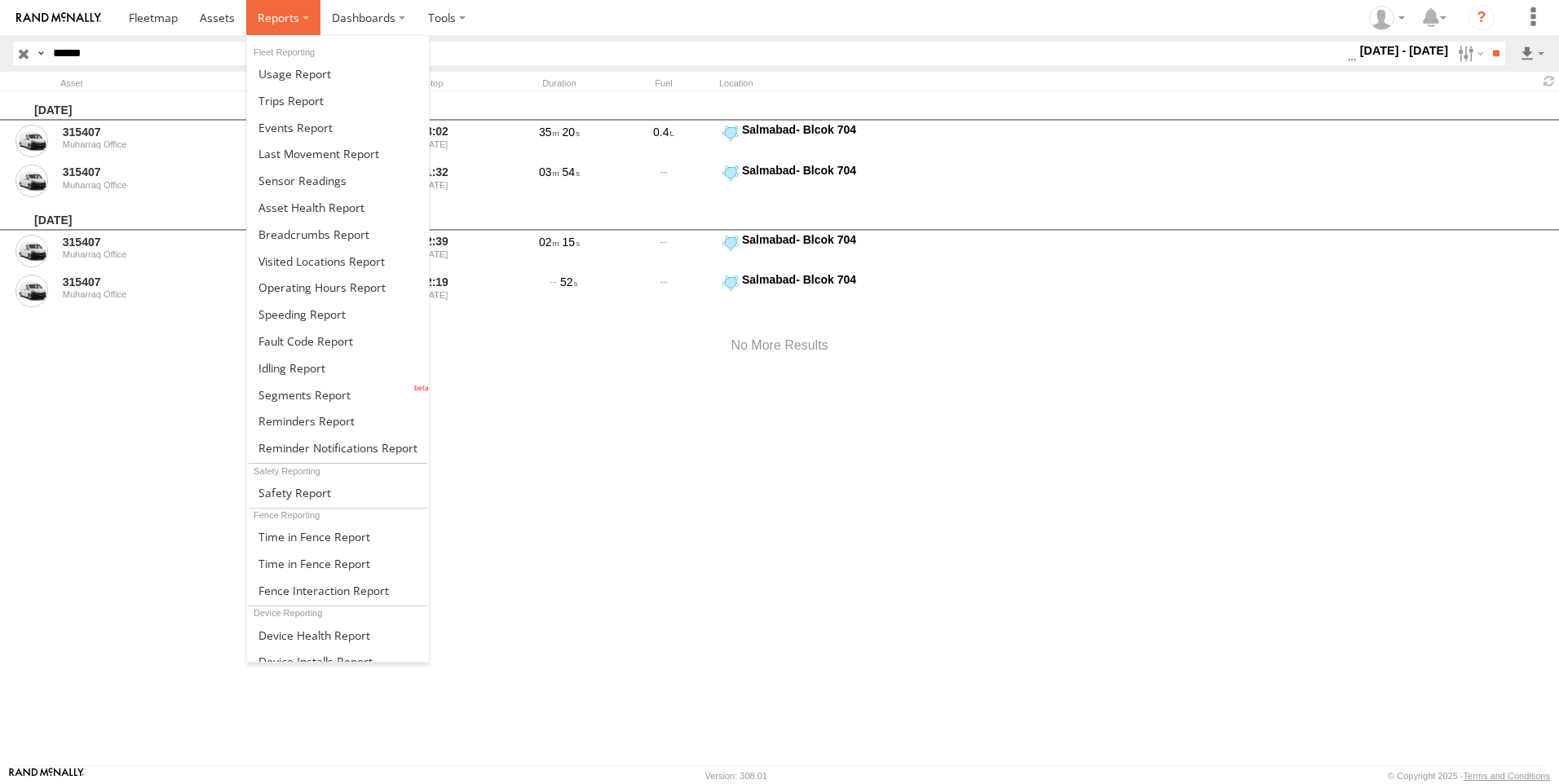
click at [281, 17] on span at bounding box center [278, 17] width 41 height 16
click at [287, 12] on span at bounding box center [278, 17] width 41 height 16
click at [336, 228] on span at bounding box center [314, 234] width 111 height 16
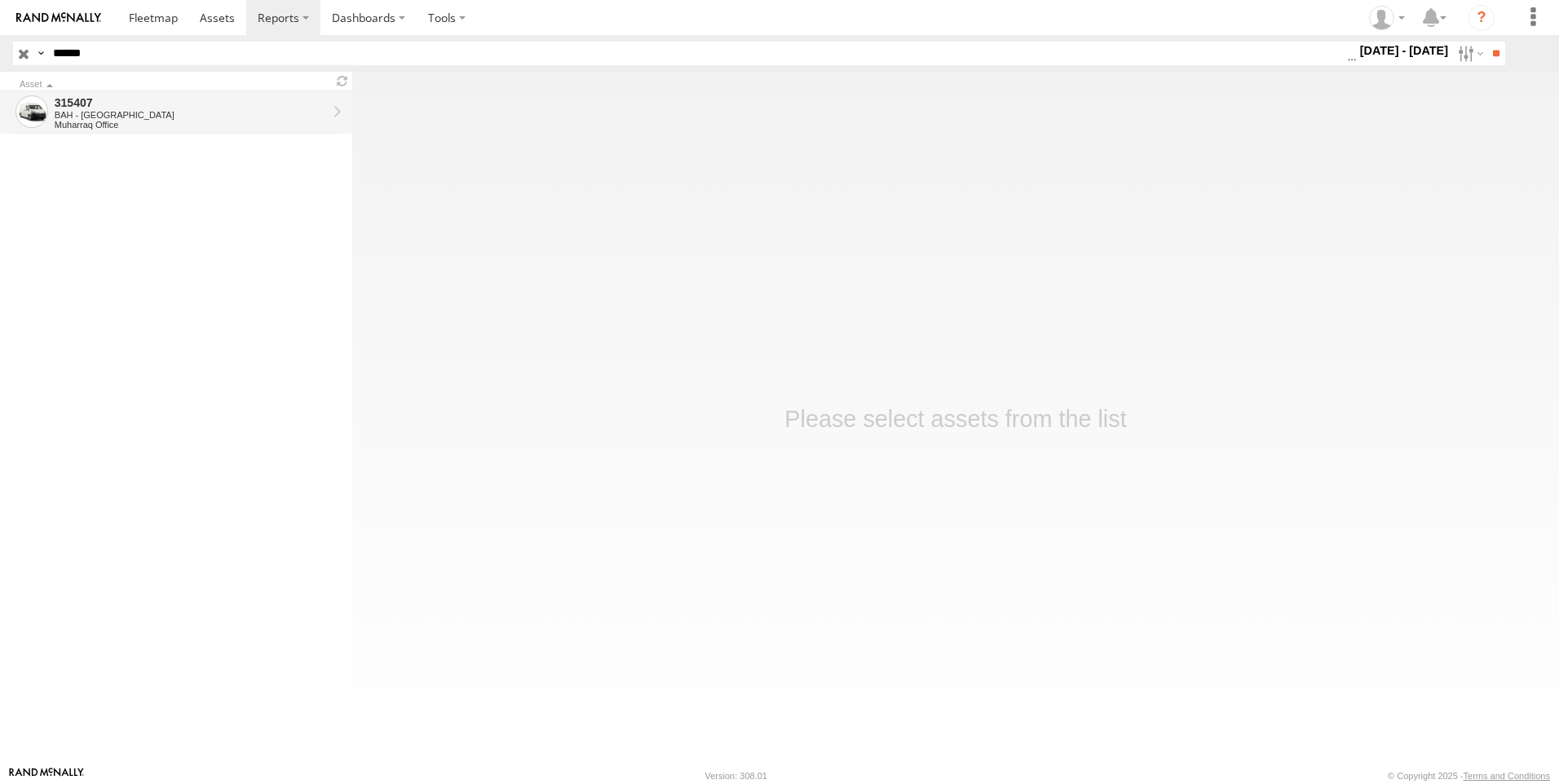
type input "******"
click at [76, 103] on div "315407" at bounding box center [191, 103] width 273 height 15
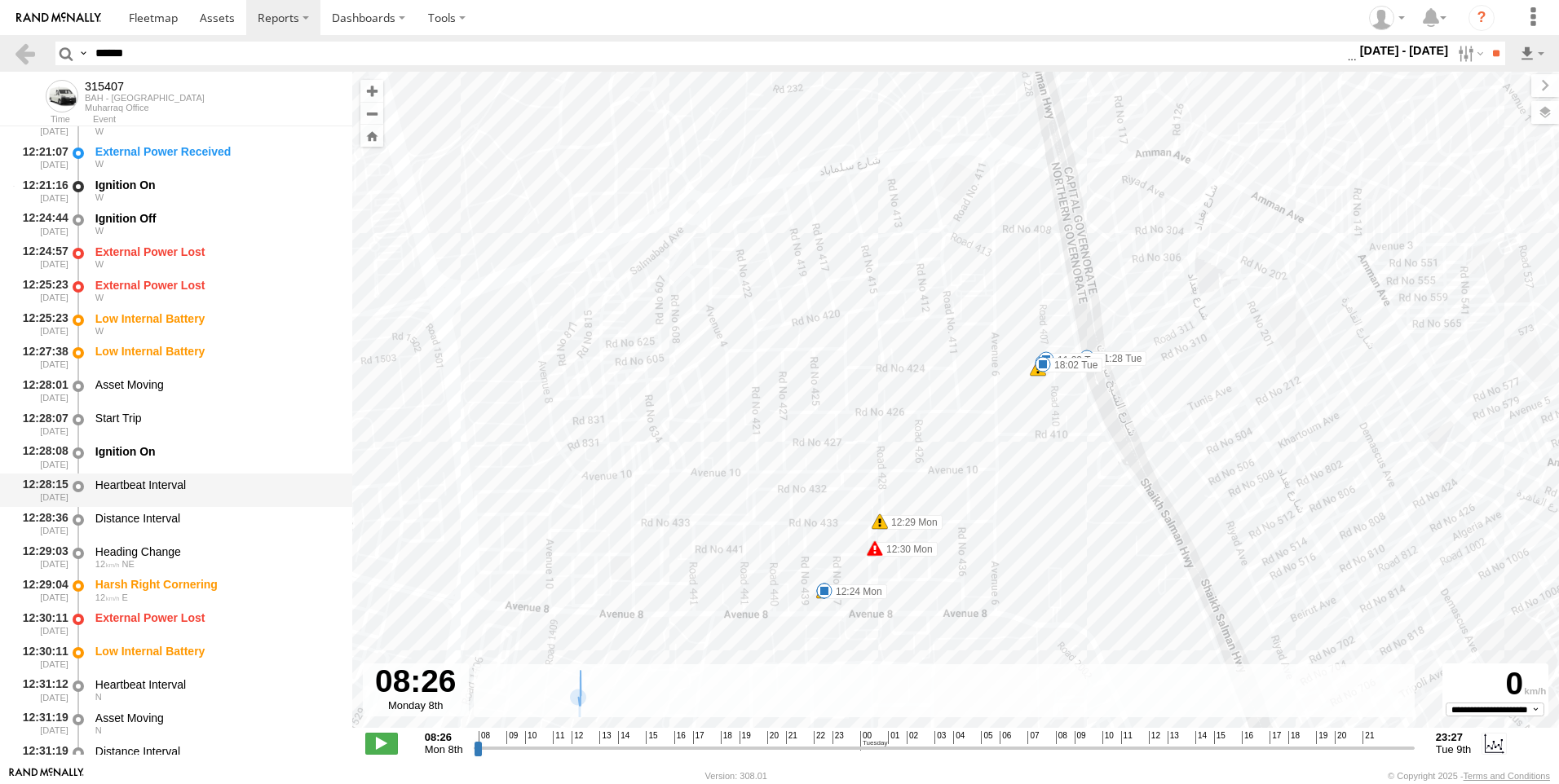
scroll to position [733, 0]
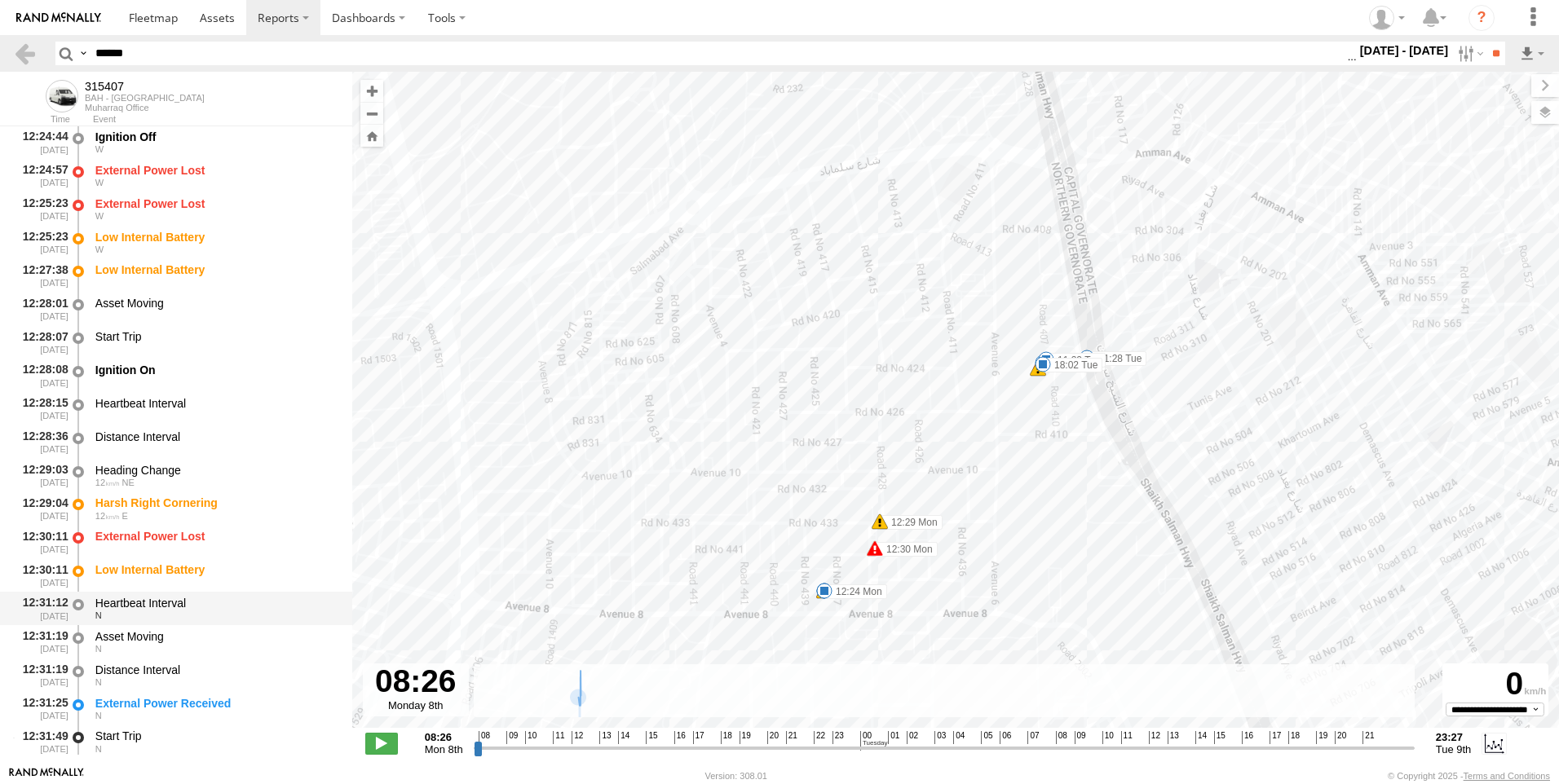
click at [138, 597] on div "Heartbeat Interval" at bounding box center [215, 604] width 241 height 15
click at [154, 597] on div "Heartbeat Interval" at bounding box center [215, 604] width 241 height 15
click at [185, 603] on div "Heartbeat Interval" at bounding box center [215, 604] width 241 height 15
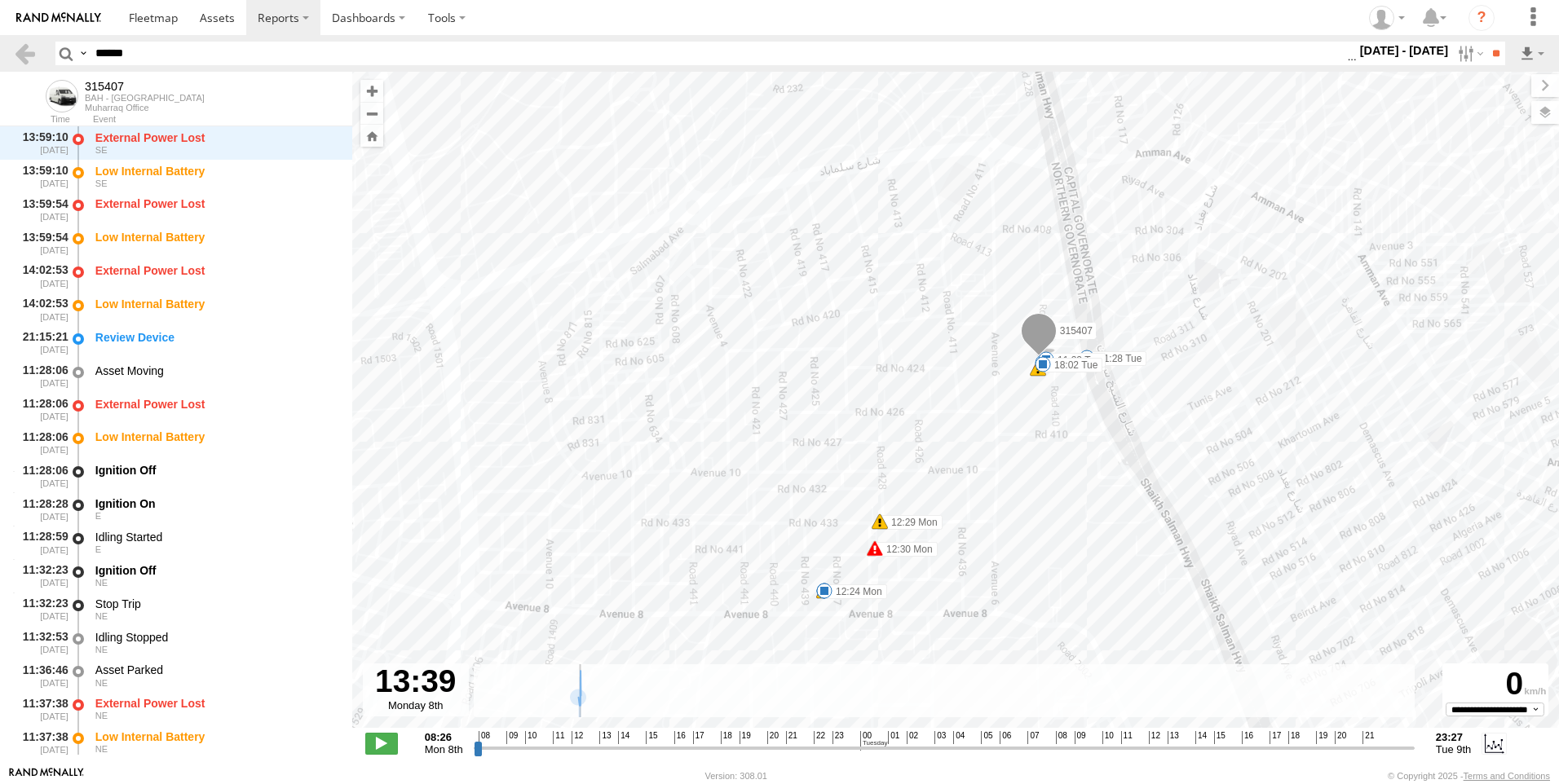
scroll to position [1898, 0]
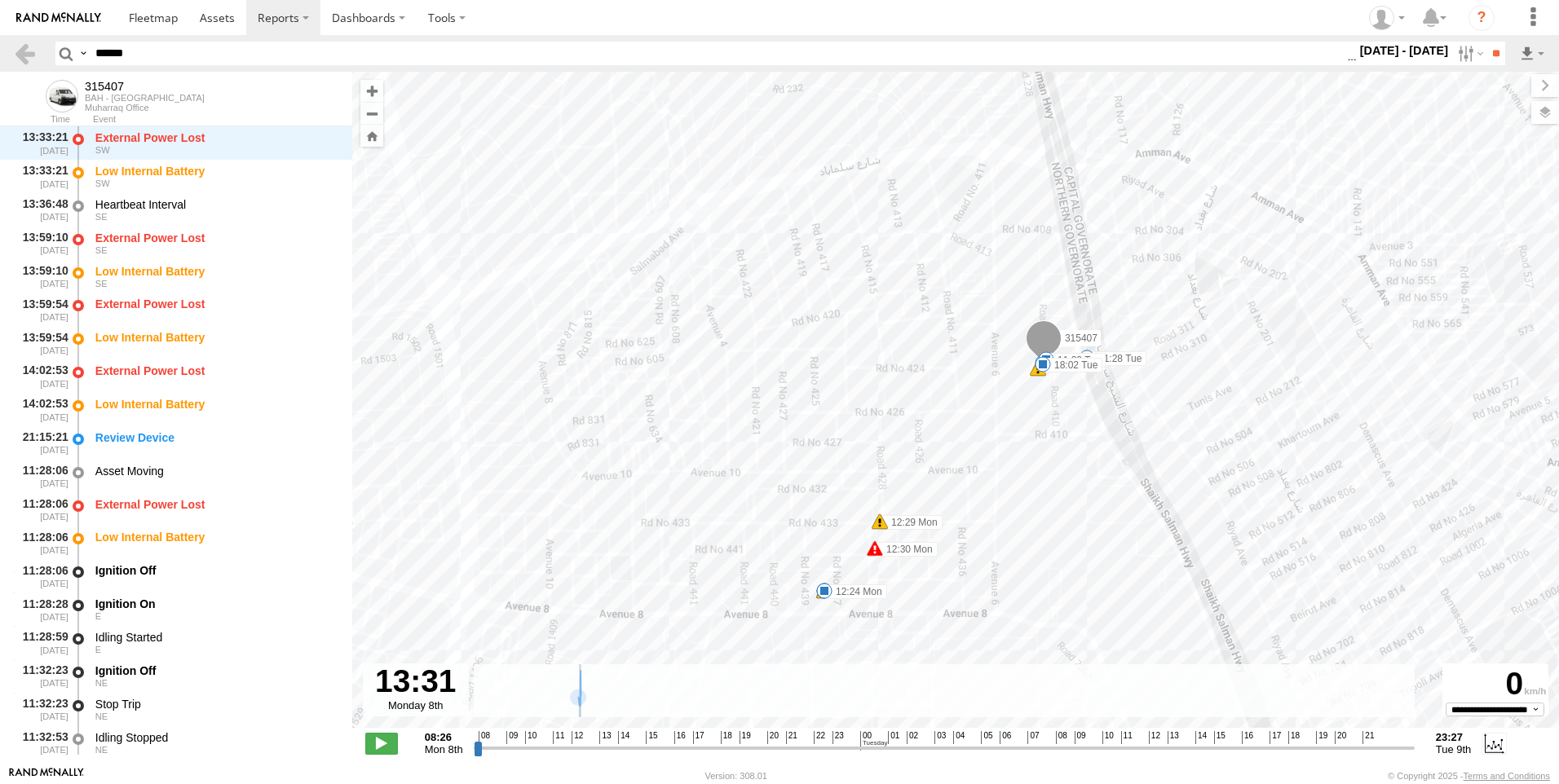
drag, startPoint x: 481, startPoint y: 745, endPoint x: 599, endPoint y: 758, distance: 118.7
click at [599, 756] on input "range" at bounding box center [944, 748] width 941 height 16
click at [387, 744] on span at bounding box center [381, 743] width 32 height 22
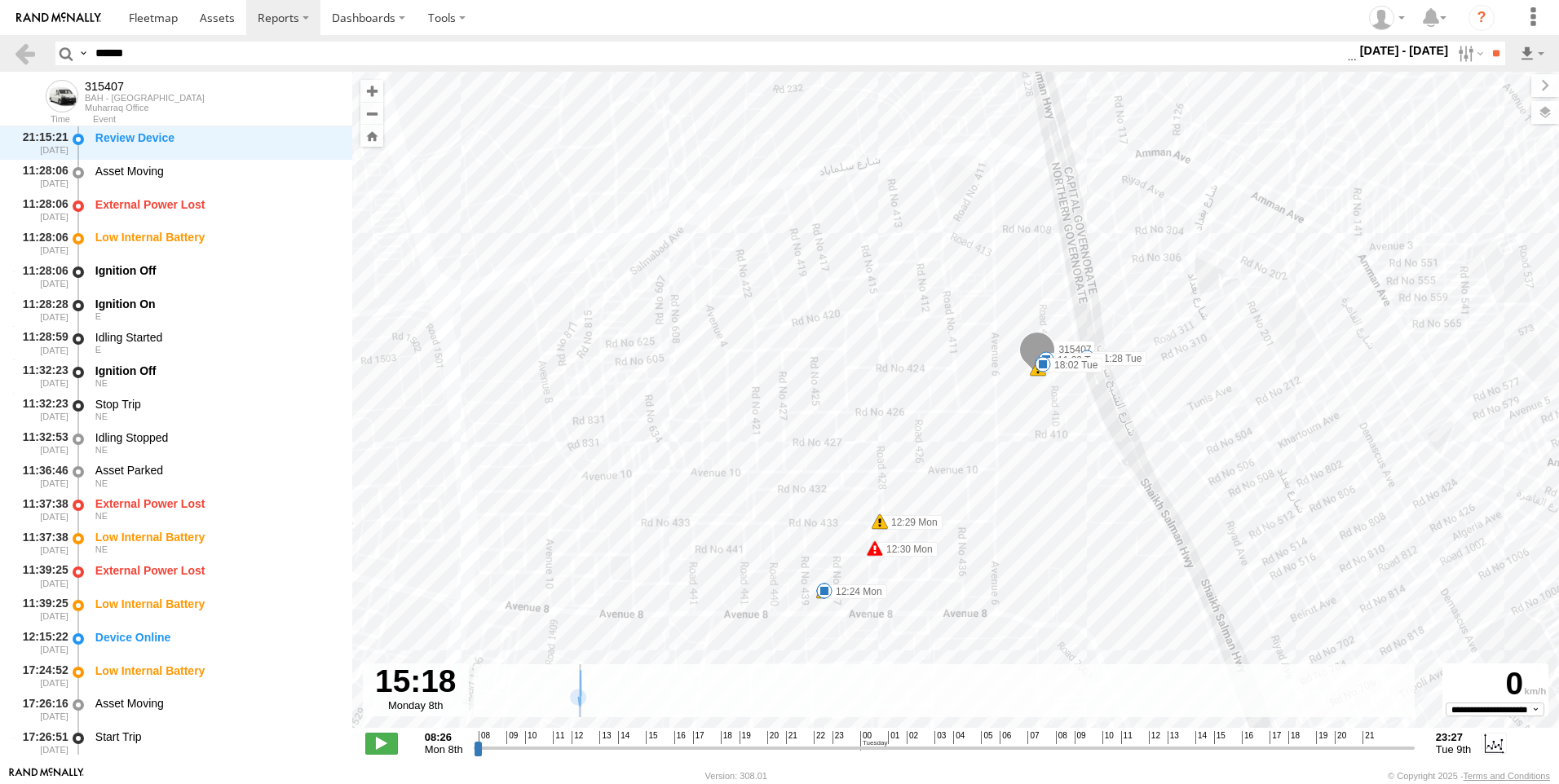
drag, startPoint x: 615, startPoint y: 748, endPoint x: 641, endPoint y: 747, distance: 26.0
click at [641, 747] on input "range" at bounding box center [944, 748] width 941 height 16
drag, startPoint x: 650, startPoint y: 744, endPoint x: 660, endPoint y: 743, distance: 10.0
click at [660, 743] on input "range" at bounding box center [944, 748] width 941 height 16
drag, startPoint x: 660, startPoint y: 743, endPoint x: 695, endPoint y: 743, distance: 35.0
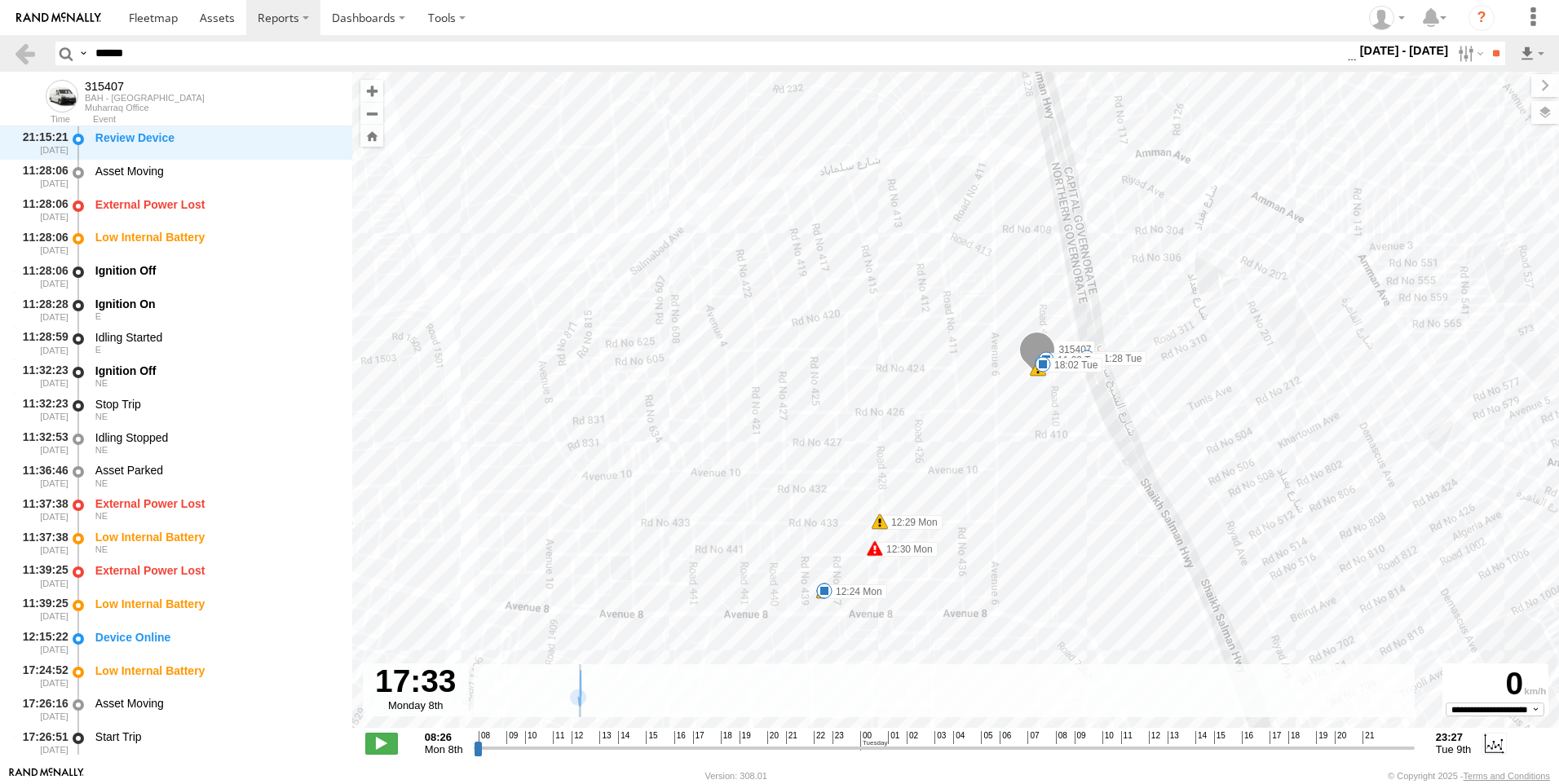
click at [695, 743] on input "range" at bounding box center [944, 748] width 941 height 16
drag, startPoint x: 696, startPoint y: 743, endPoint x: 717, endPoint y: 743, distance: 21.0
click at [717, 743] on input "range" at bounding box center [944, 748] width 941 height 16
drag, startPoint x: 717, startPoint y: 743, endPoint x: 741, endPoint y: 743, distance: 24.0
click at [741, 743] on input "range" at bounding box center [944, 748] width 941 height 16
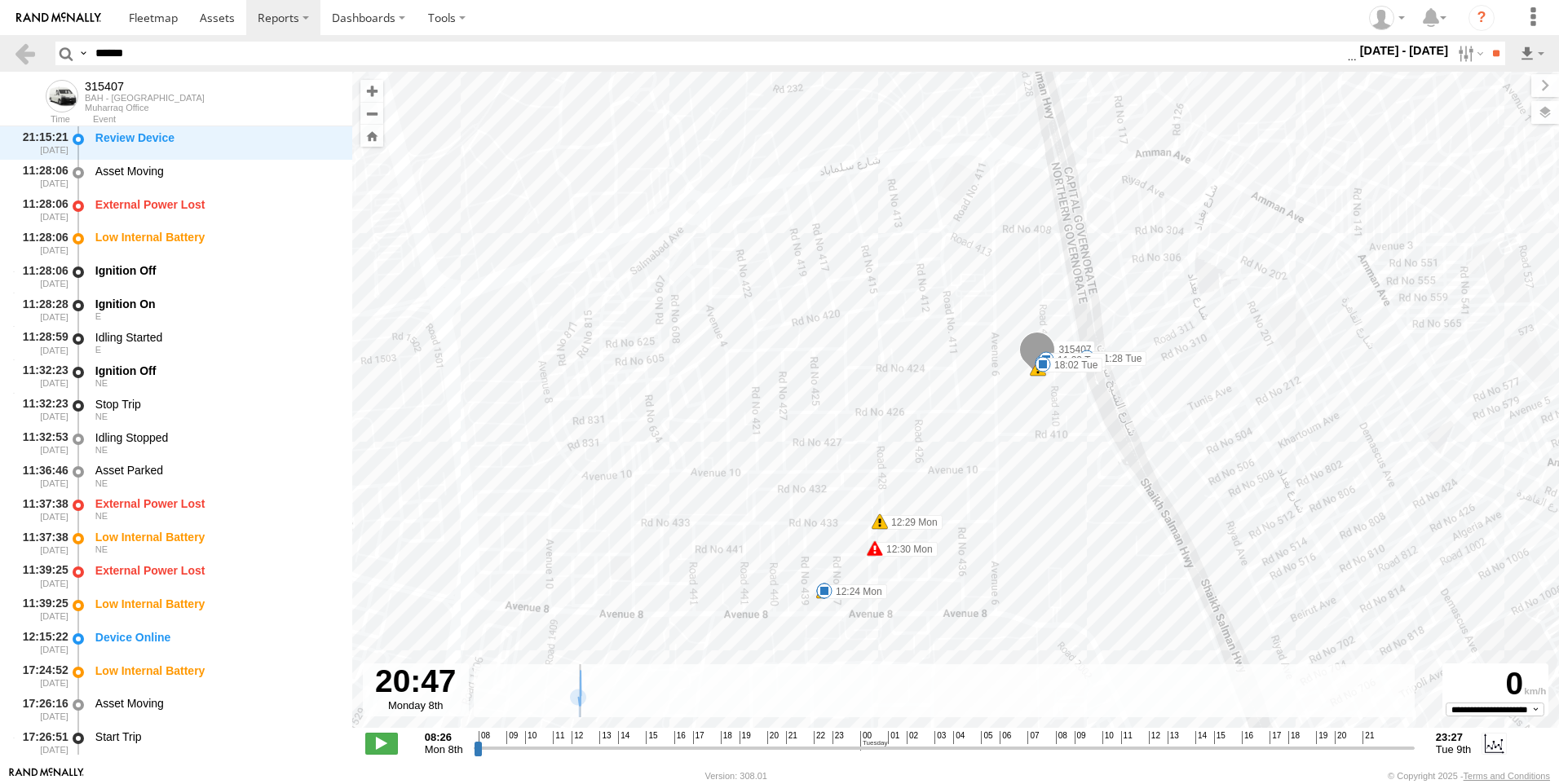
drag, startPoint x: 745, startPoint y: 743, endPoint x: 772, endPoint y: 743, distance: 27.0
click at [772, 743] on input "range" at bounding box center [944, 748] width 941 height 16
drag, startPoint x: 774, startPoint y: 743, endPoint x: 808, endPoint y: 743, distance: 34.0
click at [808, 743] on input "range" at bounding box center [944, 748] width 941 height 16
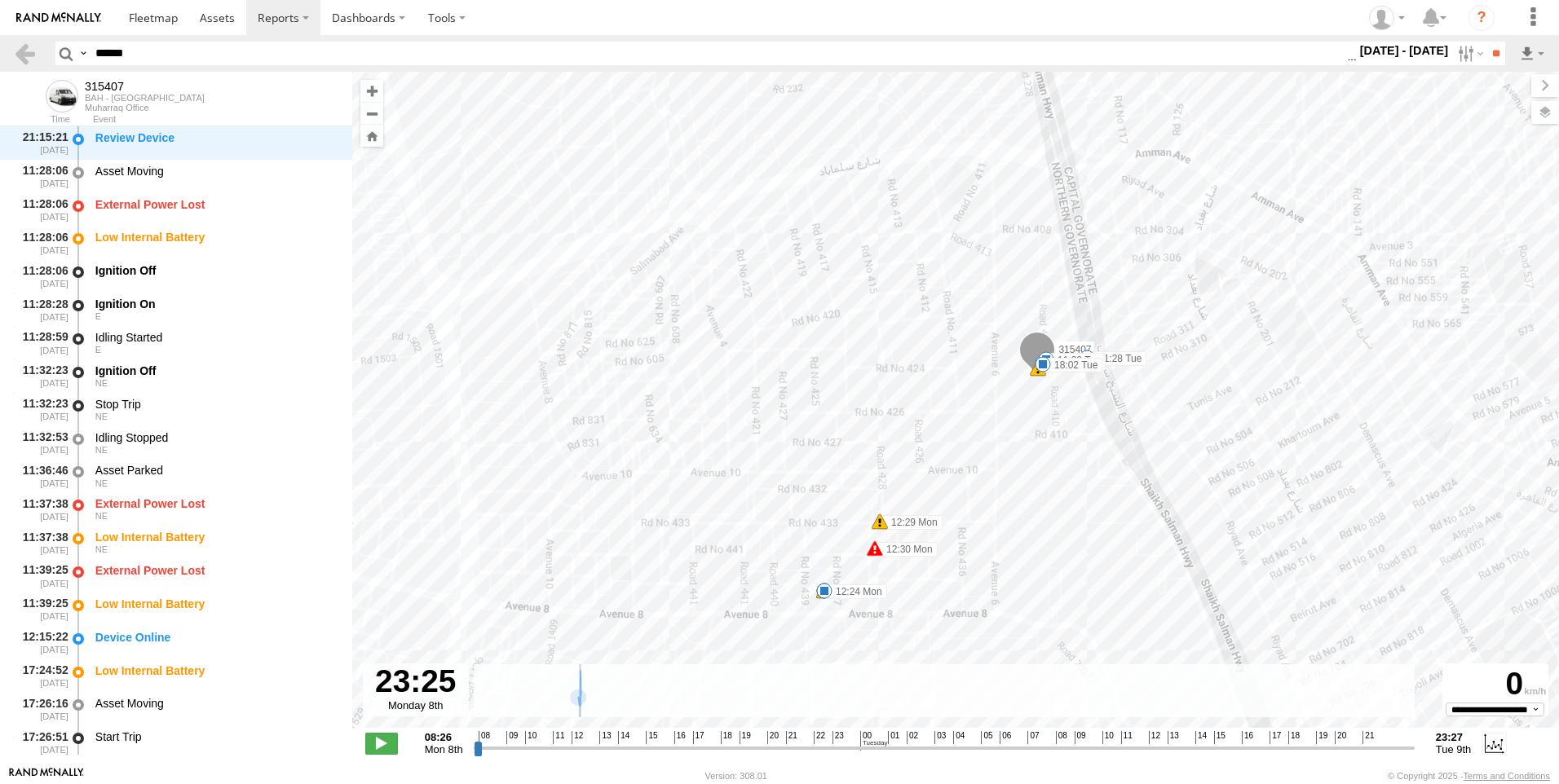
drag, startPoint x: 811, startPoint y: 743, endPoint x: 835, endPoint y: 743, distance: 24.0
click at [835, 743] on input "range" at bounding box center [944, 748] width 941 height 16
click at [854, 743] on input "range" at bounding box center [944, 748] width 941 height 16
click at [393, 743] on span at bounding box center [381, 743] width 32 height 22
drag, startPoint x: 857, startPoint y: 748, endPoint x: 1022, endPoint y: 708, distance: 169.8
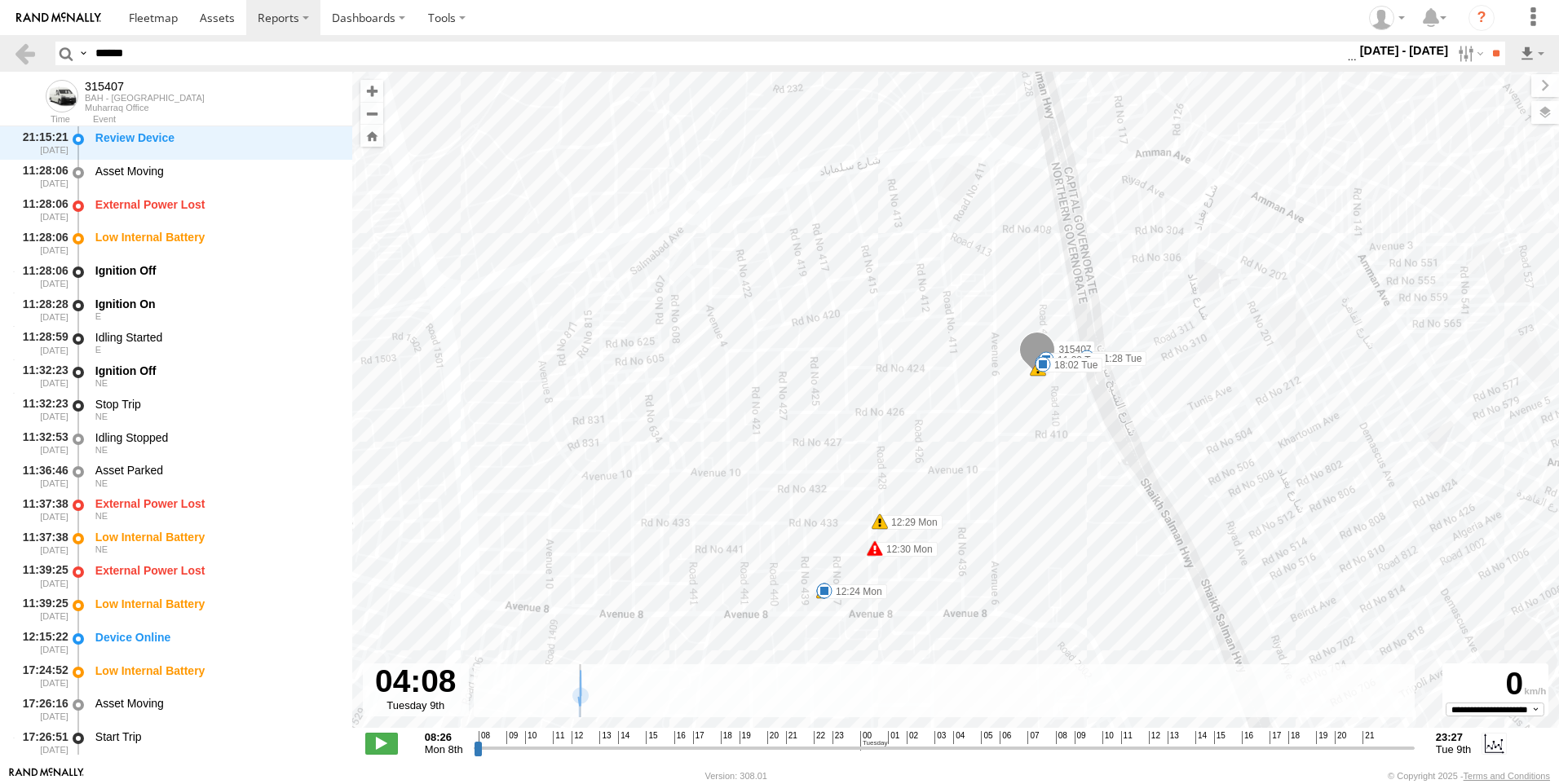
click at [970, 740] on input "range" at bounding box center [944, 748] width 941 height 16
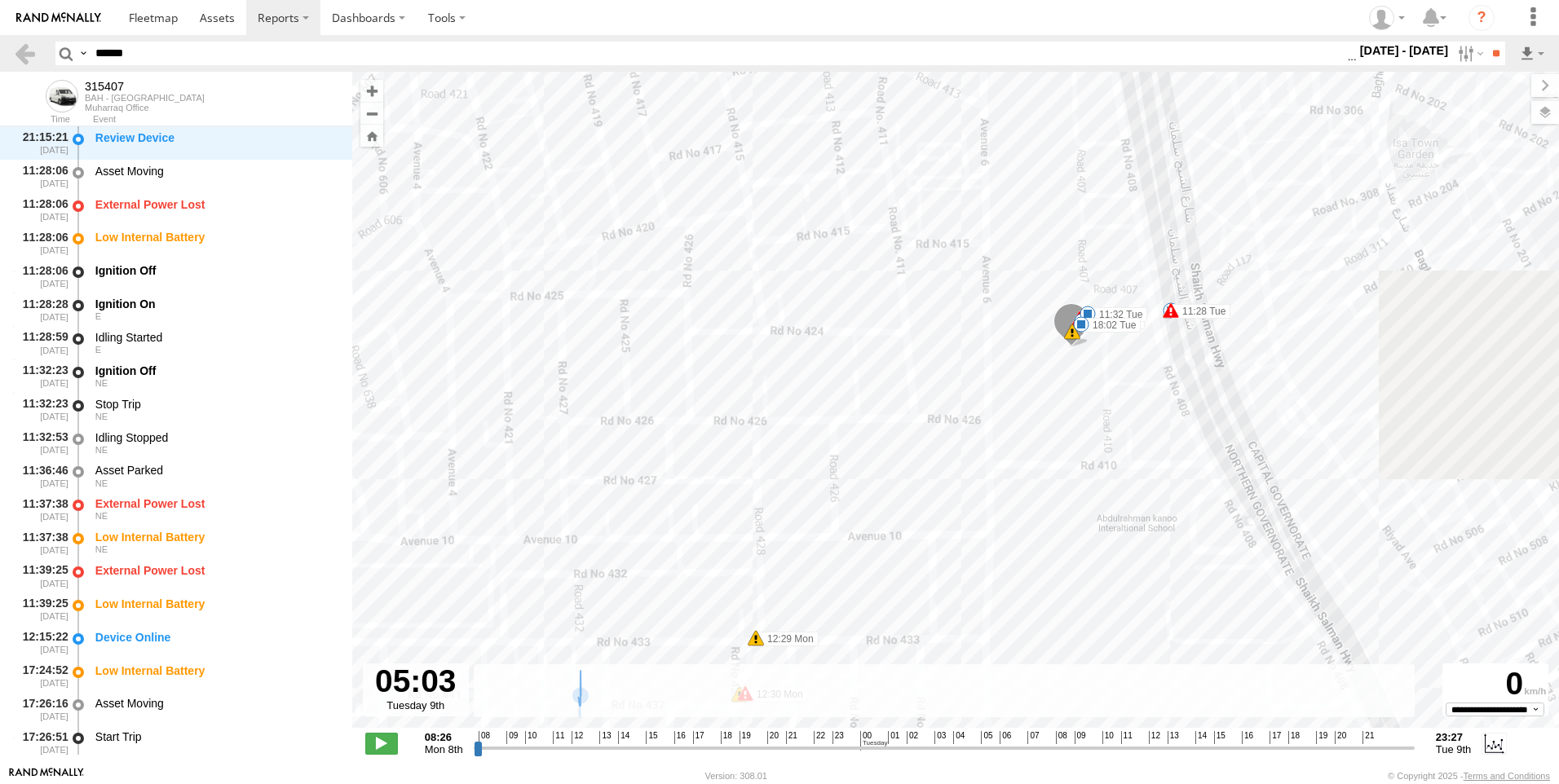
drag, startPoint x: 1093, startPoint y: 442, endPoint x: 860, endPoint y: 381, distance: 240.9
click at [860, 388] on div "315407 08:26 Mon 12:19 Mon 12:24 Mon 12:38 Mon 11:28 Tue 11:32 Tue 18:02 Tue 12…" at bounding box center [955, 408] width 1207 height 673
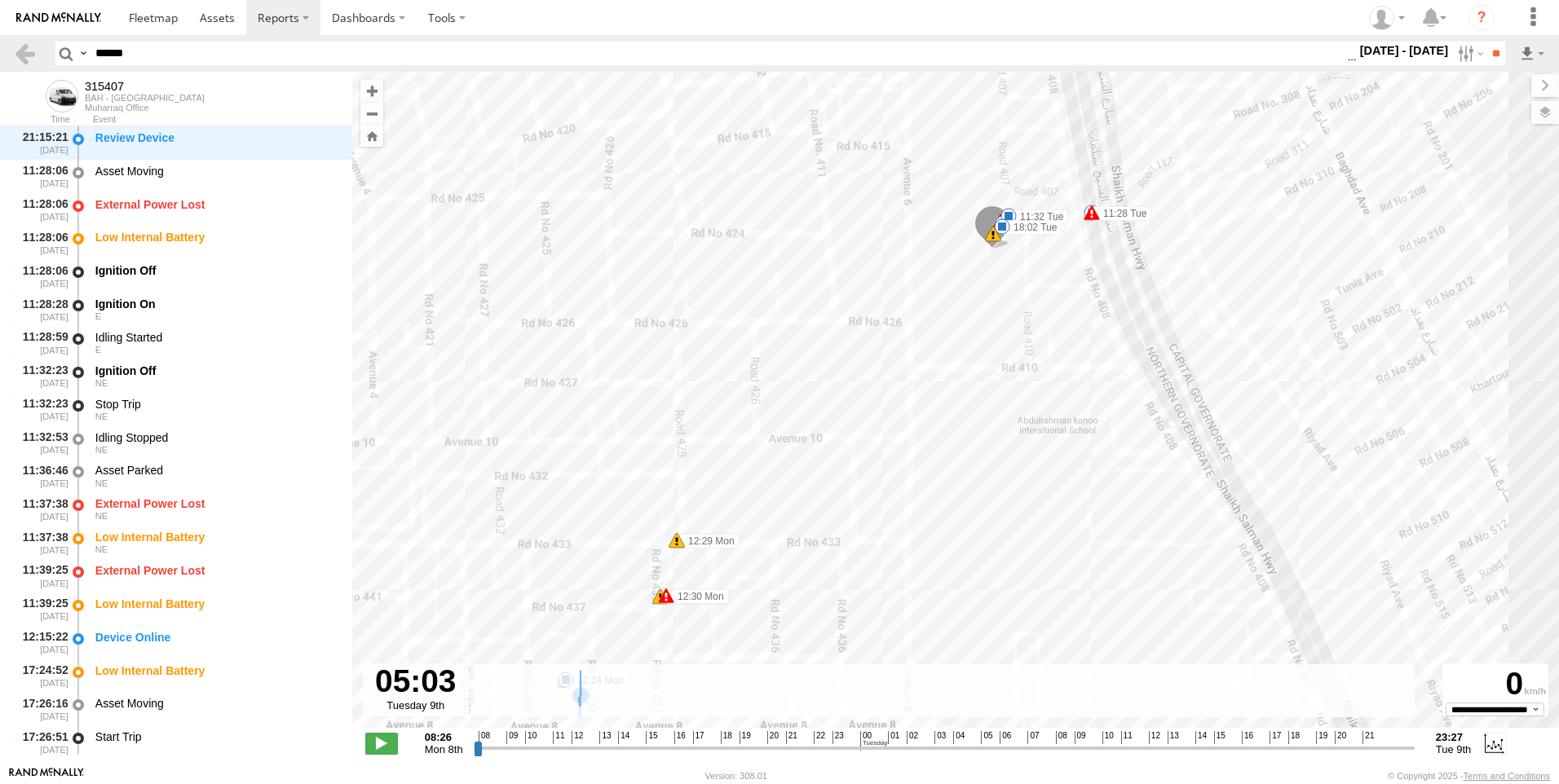
drag, startPoint x: 866, startPoint y: 413, endPoint x: 793, endPoint y: 344, distance: 100.4
click at [793, 344] on div "315407 08:26 Mon 12:19 Mon 12:24 Mon 12:38 Mon 11:28 Tue 11:32 Tue 18:02 Tue 12…" at bounding box center [955, 408] width 1207 height 673
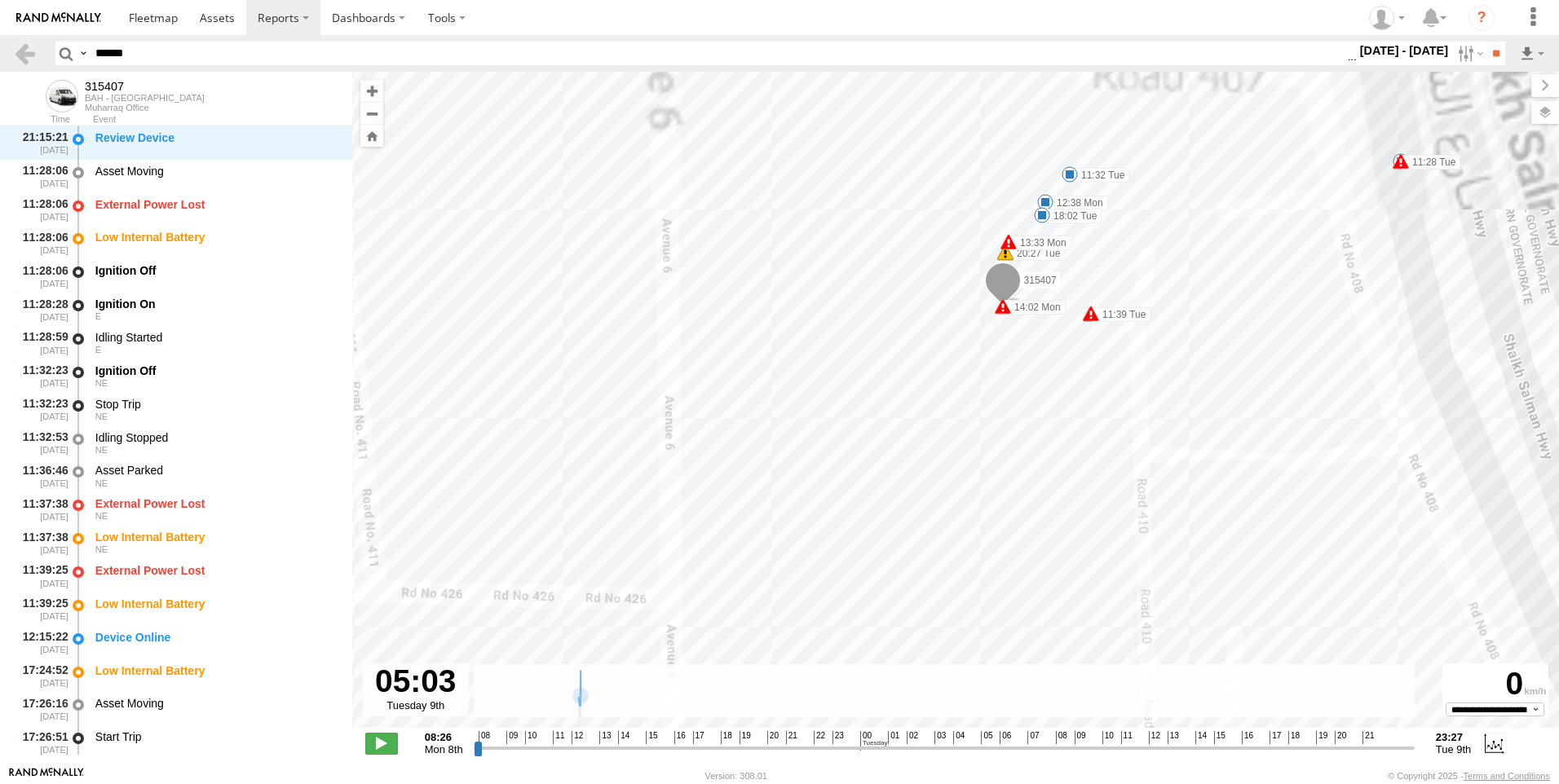
drag, startPoint x: 996, startPoint y: 291, endPoint x: 984, endPoint y: 471, distance: 180.4
click at [992, 471] on div "315407 08:26 Mon 12:19 Mon 12:24 Mon 12:38 Mon 11:28 Tue 11:32 Tue 18:02 Tue 12…" at bounding box center [955, 408] width 1207 height 673
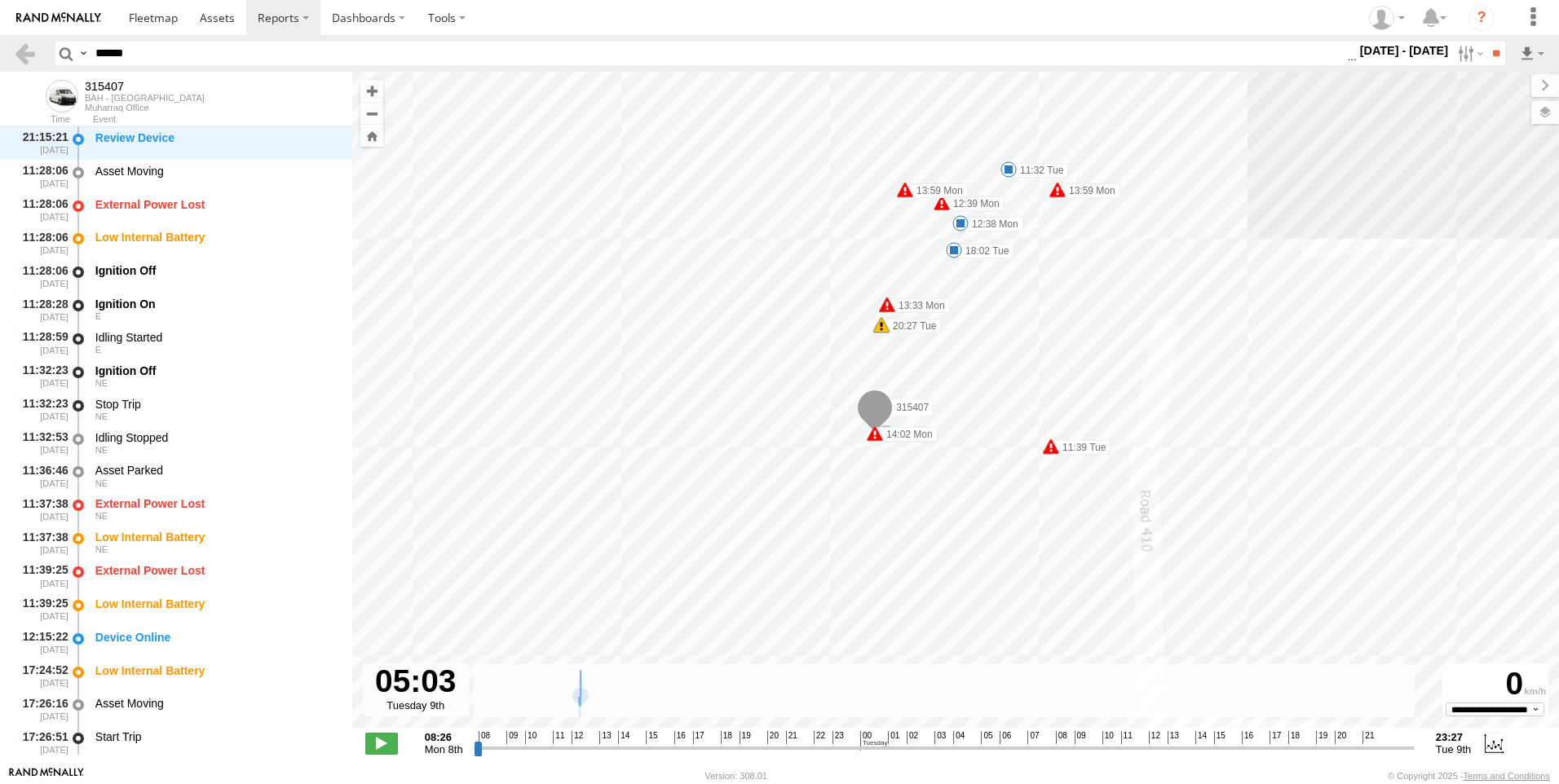
drag, startPoint x: 922, startPoint y: 328, endPoint x: 853, endPoint y: 543, distance: 225.8
click at [853, 543] on div "315407 08:26 Mon 12:19 Mon 12:24 Mon 12:38 Mon 11:28 Tue 11:32 Tue 18:02 Tue 12…" at bounding box center [955, 408] width 1207 height 673
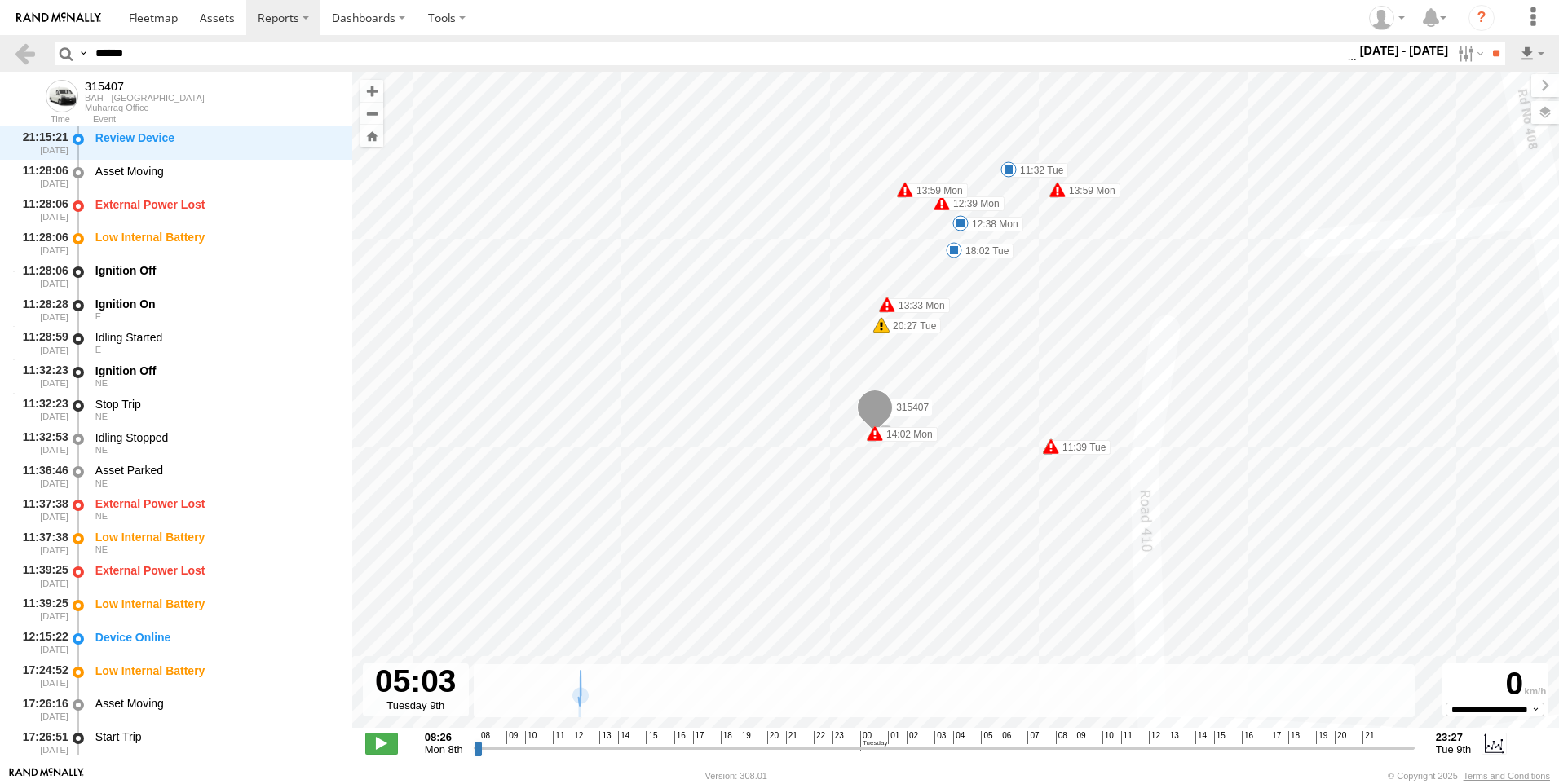
click at [871, 436] on span at bounding box center [876, 434] width 17 height 17
click at [881, 498] on div "315407 08:26 Mon 12:19 Mon 12:24 Mon 12:38 Mon 11:28 Tue 11:32 Tue 18:02 Tue 12…" at bounding box center [955, 408] width 1207 height 673
click at [389, 744] on span at bounding box center [381, 743] width 32 height 22
click at [854, 564] on div "315407 08:26 Mon 12:19 Mon 12:24 Mon 12:38 Mon 11:28 Tue 11:32 Tue 18:02 Tue 12…" at bounding box center [955, 408] width 1207 height 673
click at [1337, 324] on div "315407 08:26 Mon 12:19 Mon 12:24 Mon 12:38 Mon 11:28 Tue 11:32 Tue 18:02 Tue 12…" at bounding box center [955, 408] width 1207 height 673
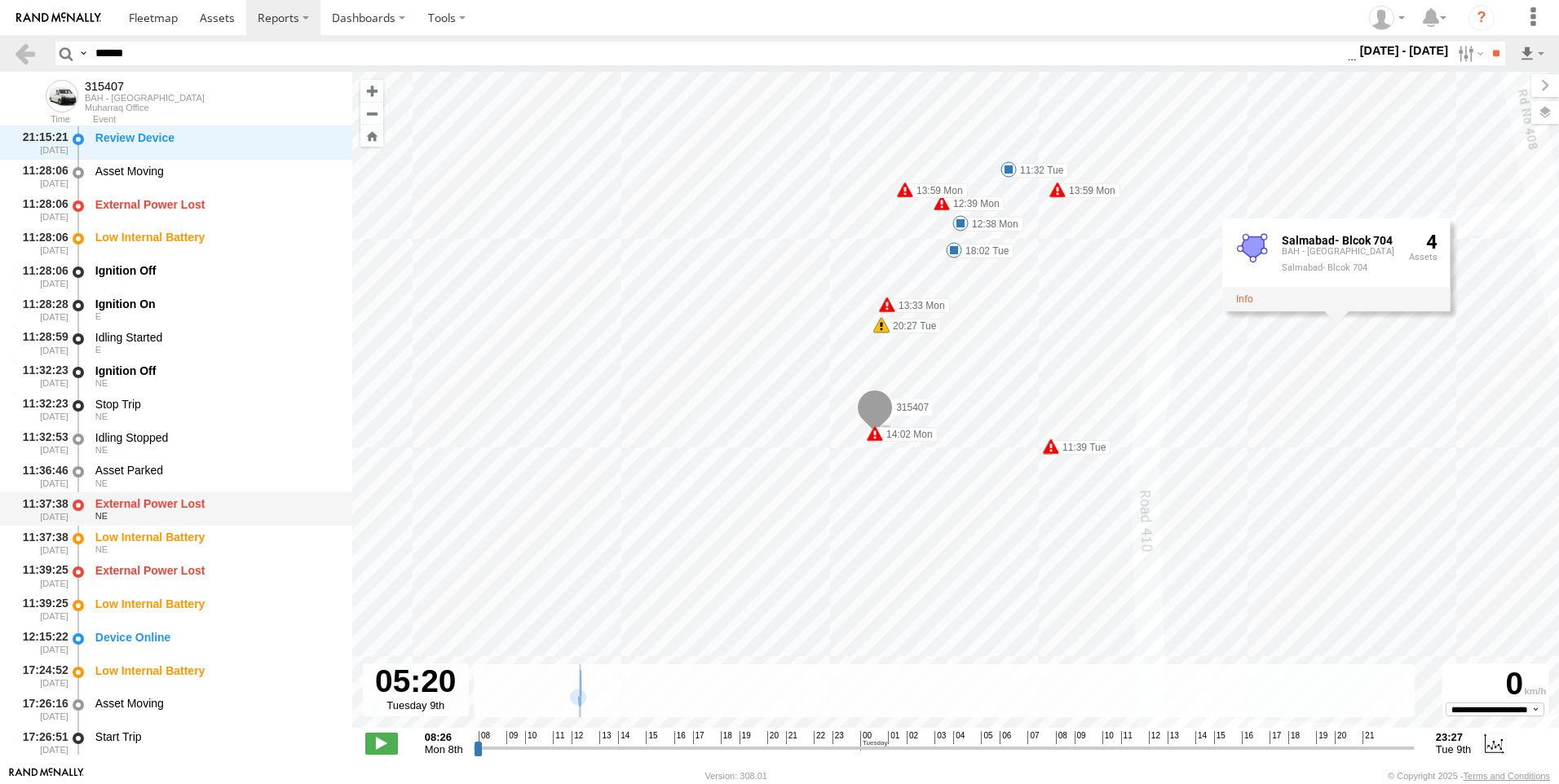
click at [146, 502] on div "External Power Lost" at bounding box center [215, 504] width 241 height 15
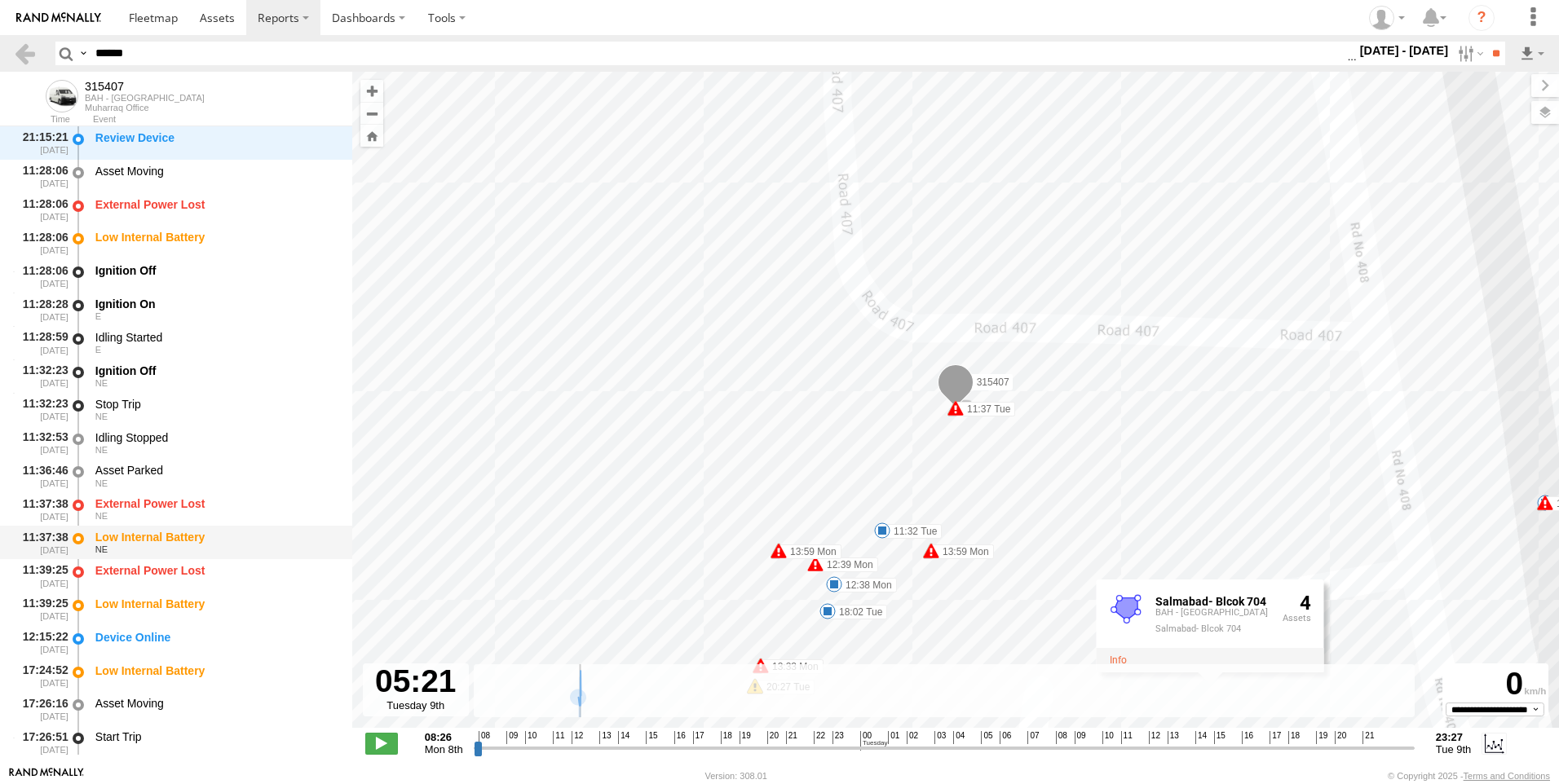
click at [146, 533] on div "Low Internal Battery" at bounding box center [215, 537] width 241 height 15
click at [152, 570] on div "External Power Lost" at bounding box center [215, 570] width 241 height 15
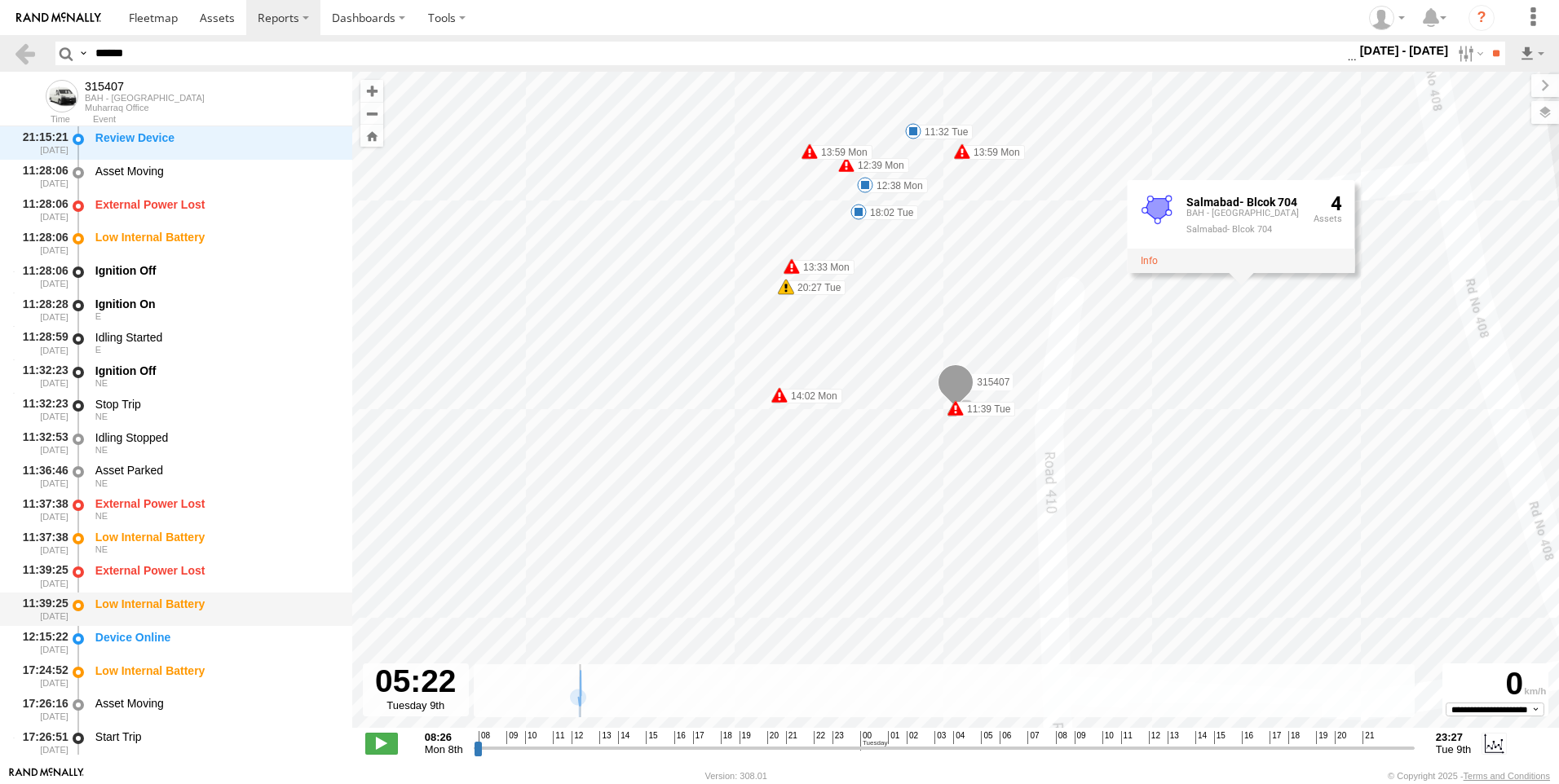
click at [158, 603] on div "Low Internal Battery" at bounding box center [215, 604] width 241 height 15
click at [162, 647] on div "Device Online" at bounding box center [215, 642] width 246 height 30
drag, startPoint x: 162, startPoint y: 647, endPoint x: 163, endPoint y: 662, distance: 15.0
click at [163, 663] on div "Low Internal Battery" at bounding box center [215, 671] width 241 height 15
click at [162, 671] on div "Low Internal Battery" at bounding box center [215, 671] width 241 height 15
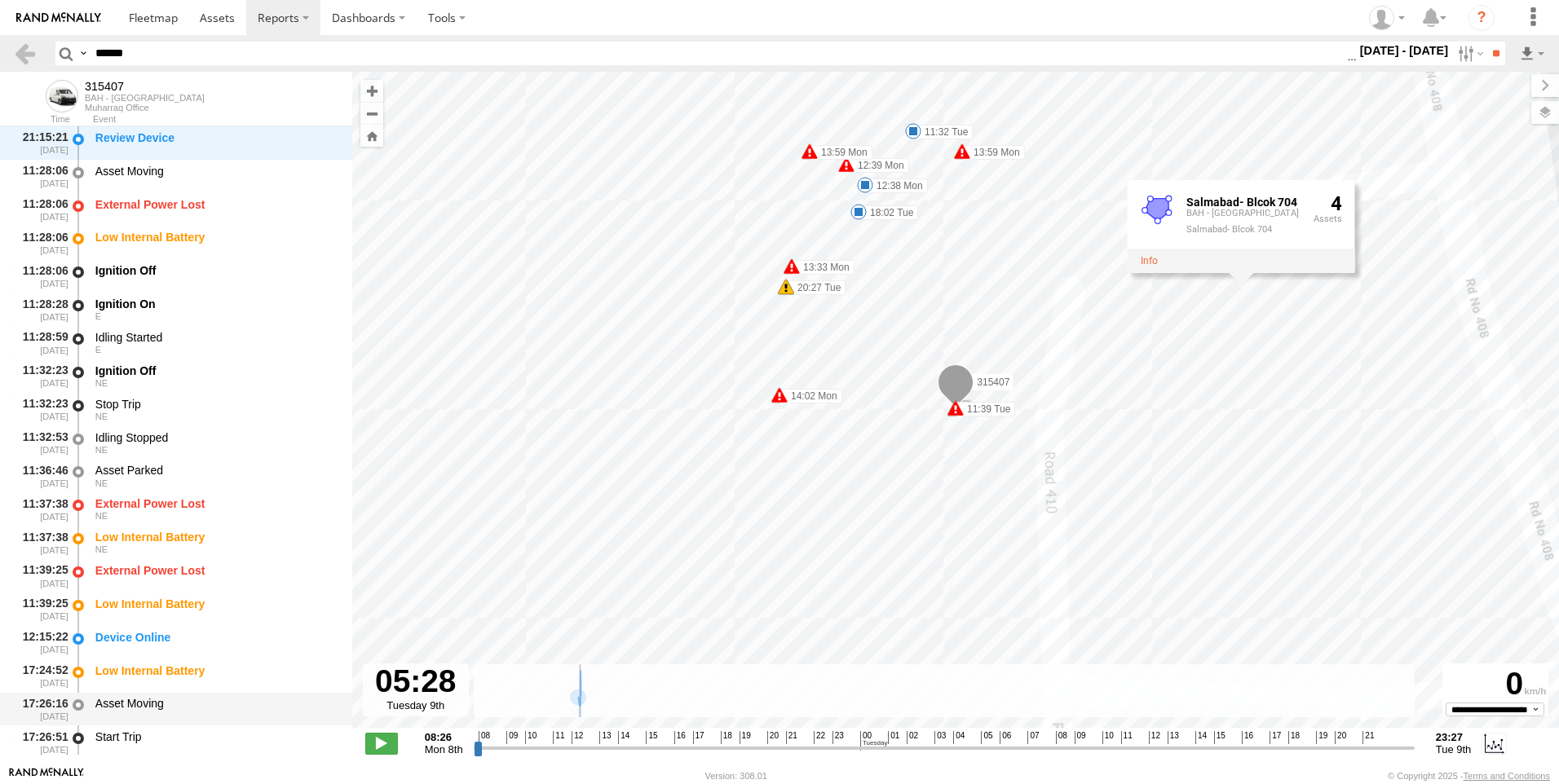
click at [36, 708] on div "17:26:16 [DATE]" at bounding box center [41, 709] width 57 height 30
click at [12, 697] on div "17:26:16 [DATE] Asset Moving" at bounding box center [176, 709] width 352 height 33
click at [153, 709] on div "Asset Moving" at bounding box center [215, 704] width 241 height 15
click at [145, 743] on div "Start Trip" at bounding box center [215, 737] width 241 height 15
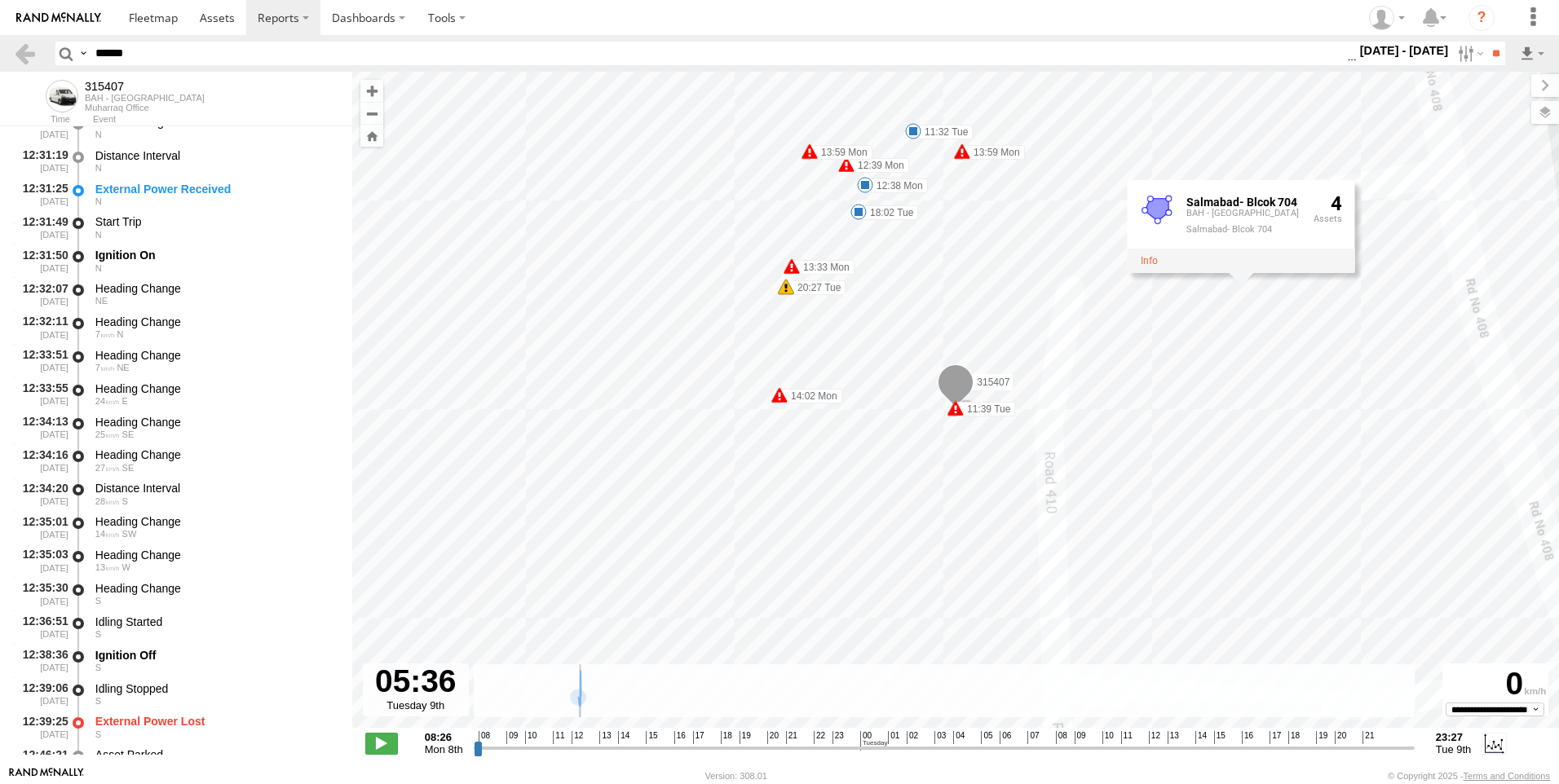
scroll to position [1012, 0]
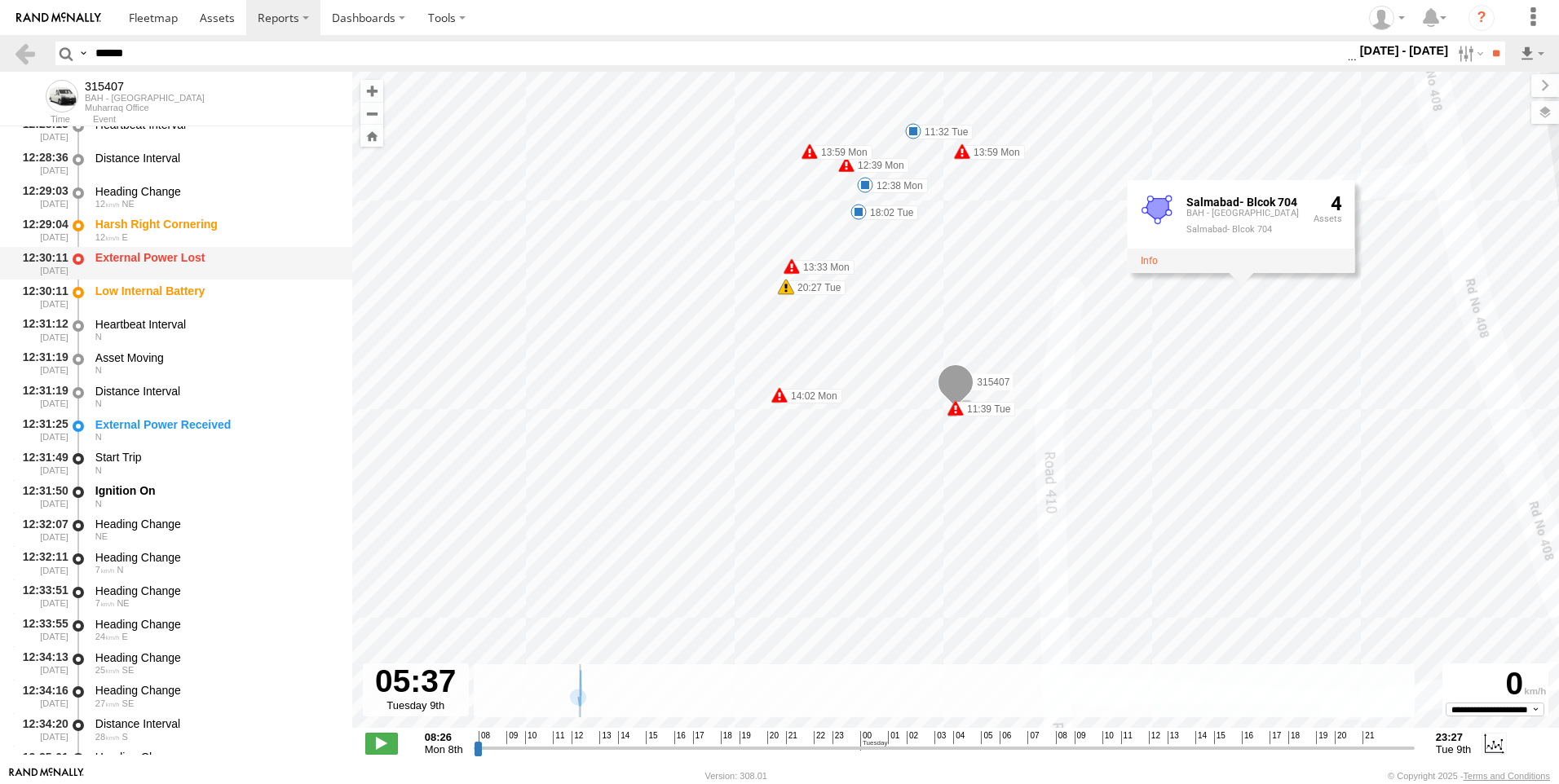
click at [157, 252] on div "External Power Lost" at bounding box center [215, 257] width 241 height 15
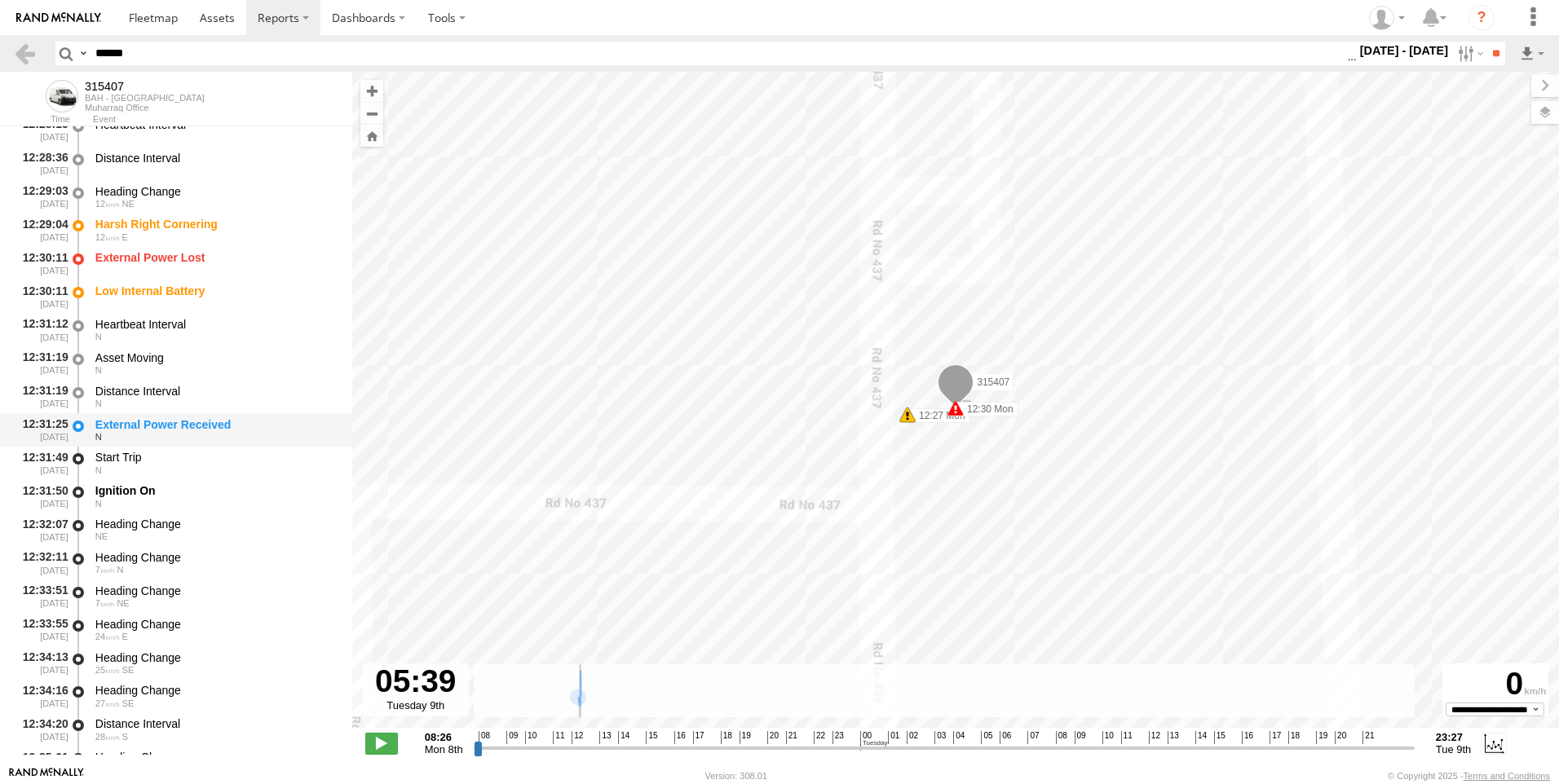
click at [156, 426] on div "External Power Received" at bounding box center [215, 425] width 241 height 15
click at [118, 601] on span "NE" at bounding box center [123, 604] width 12 height 10
click at [118, 674] on span "25" at bounding box center [108, 670] width 25 height 10
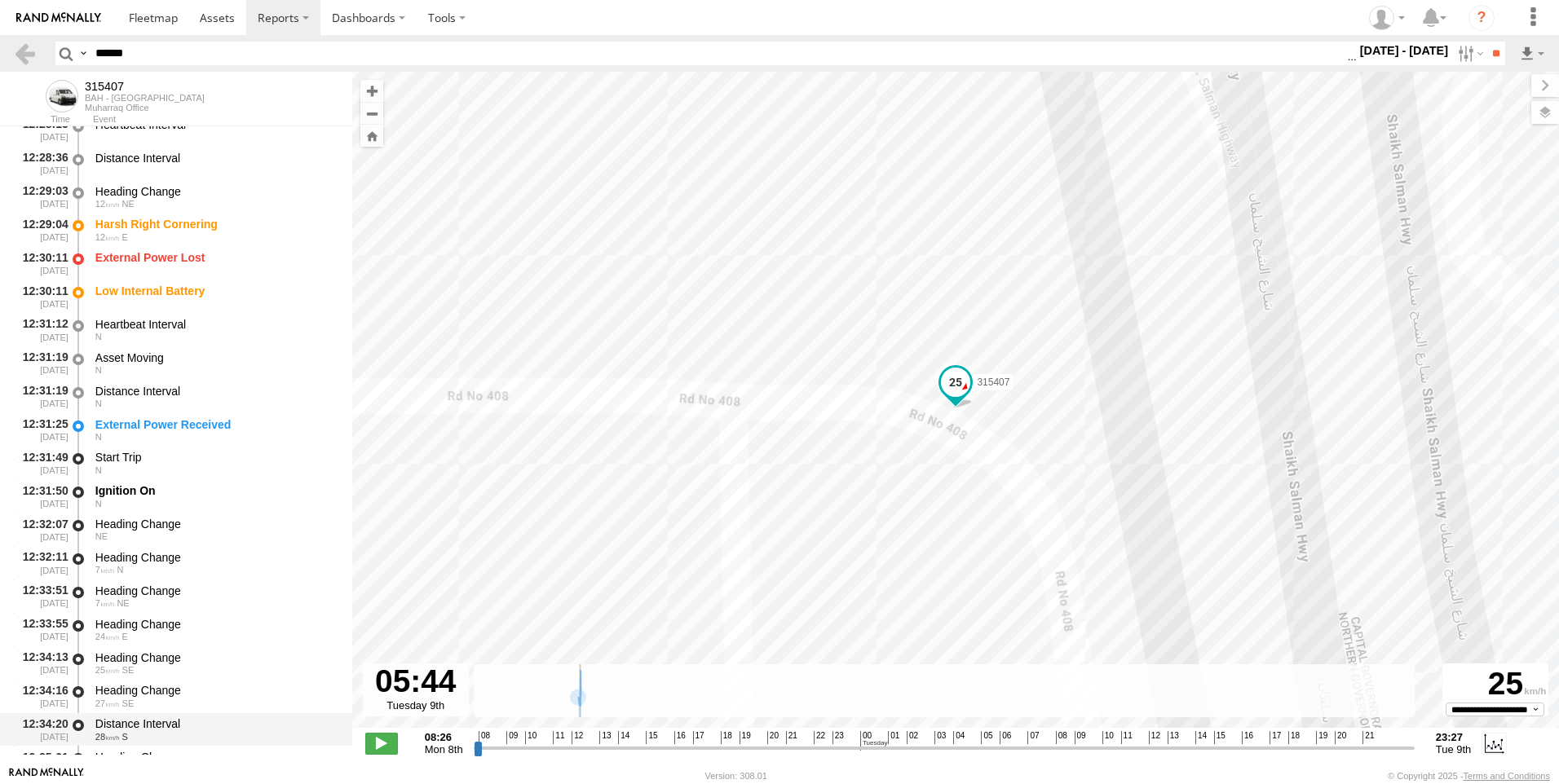
click at [116, 733] on span "28" at bounding box center [108, 737] width 25 height 10
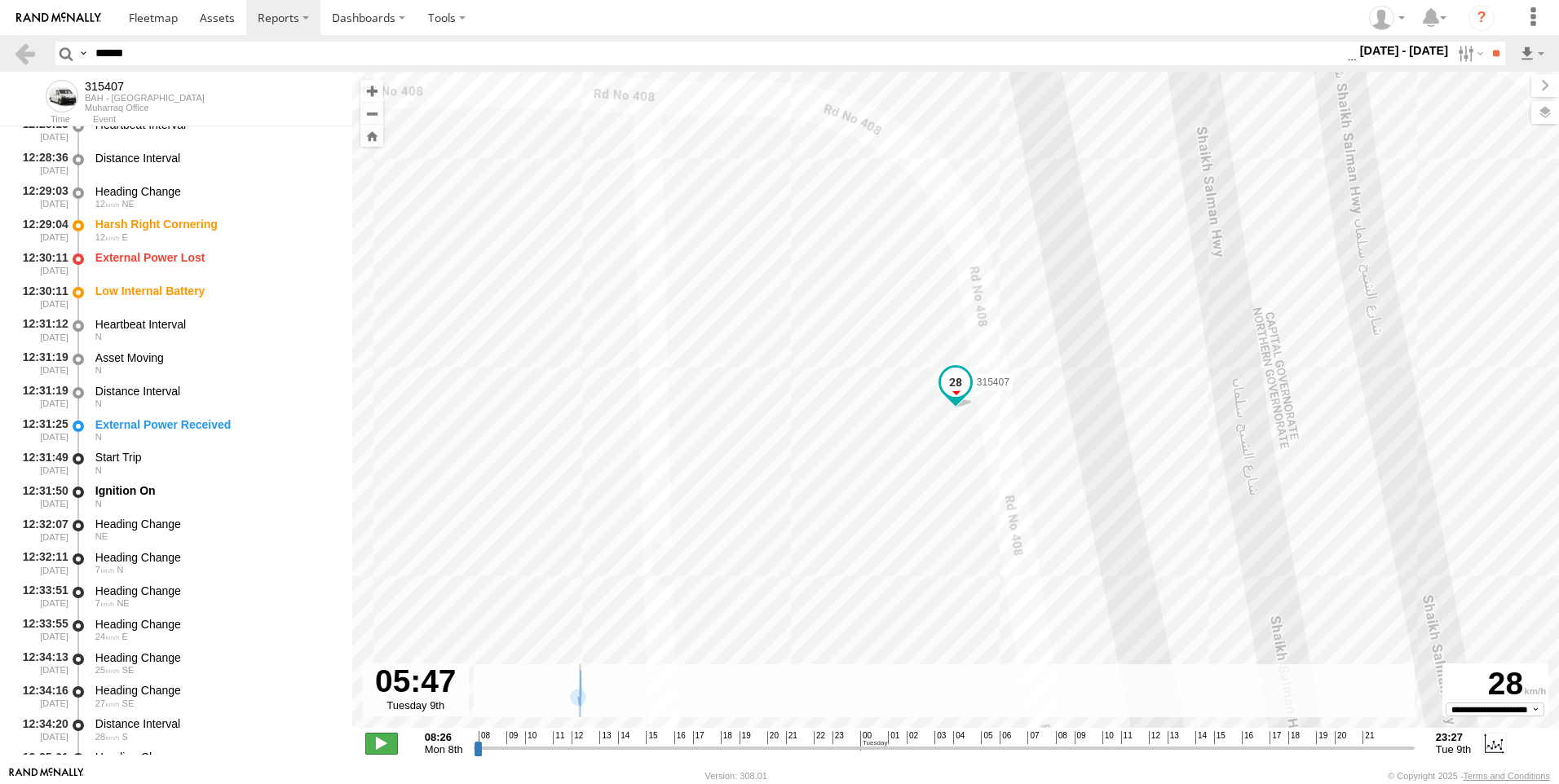
click at [393, 744] on span at bounding box center [381, 743] width 32 height 22
click at [391, 744] on span at bounding box center [381, 743] width 32 height 22
type input "**********"
click at [391, 744] on span at bounding box center [381, 743] width 32 height 22
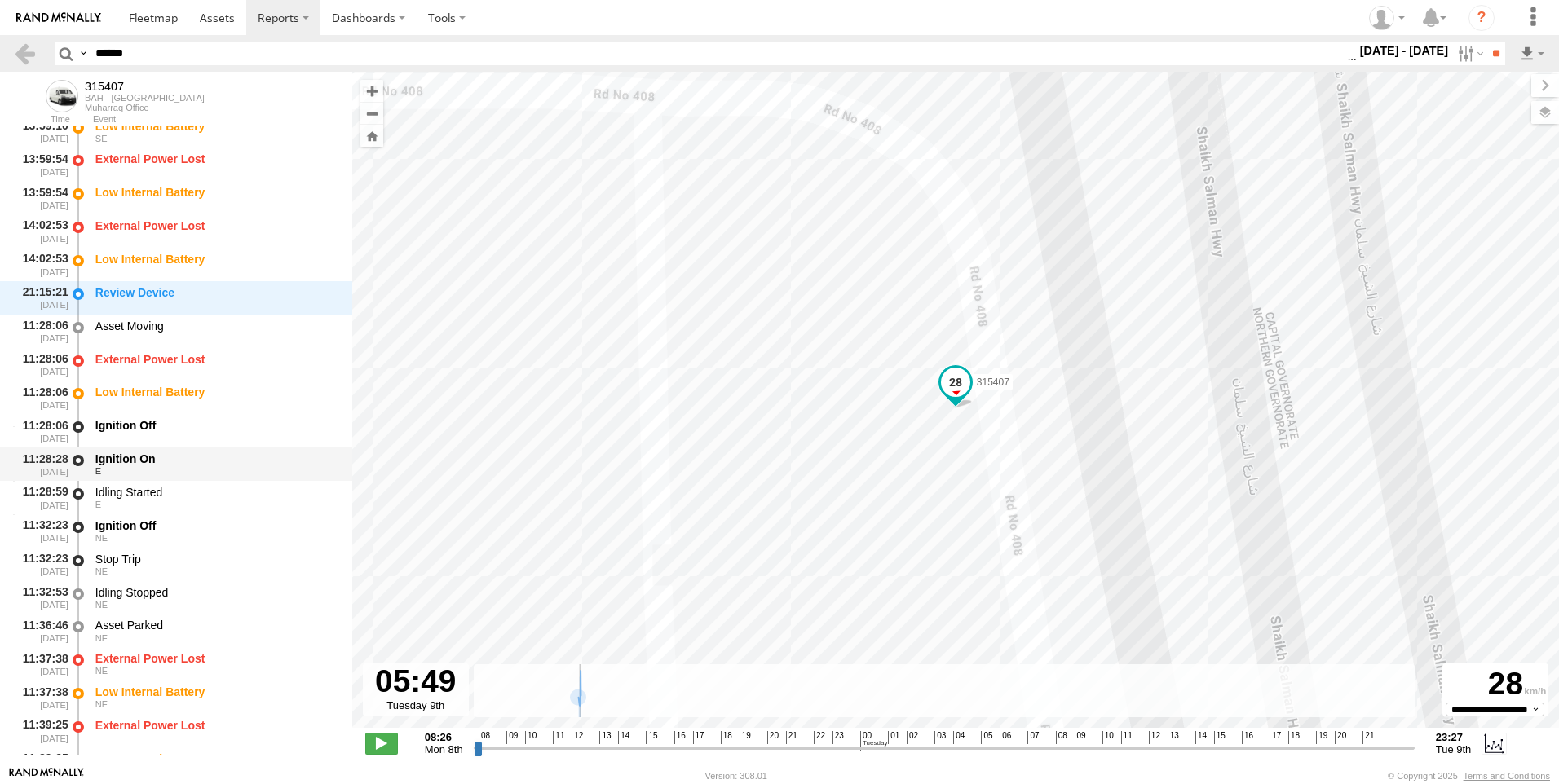
scroll to position [2072, 0]
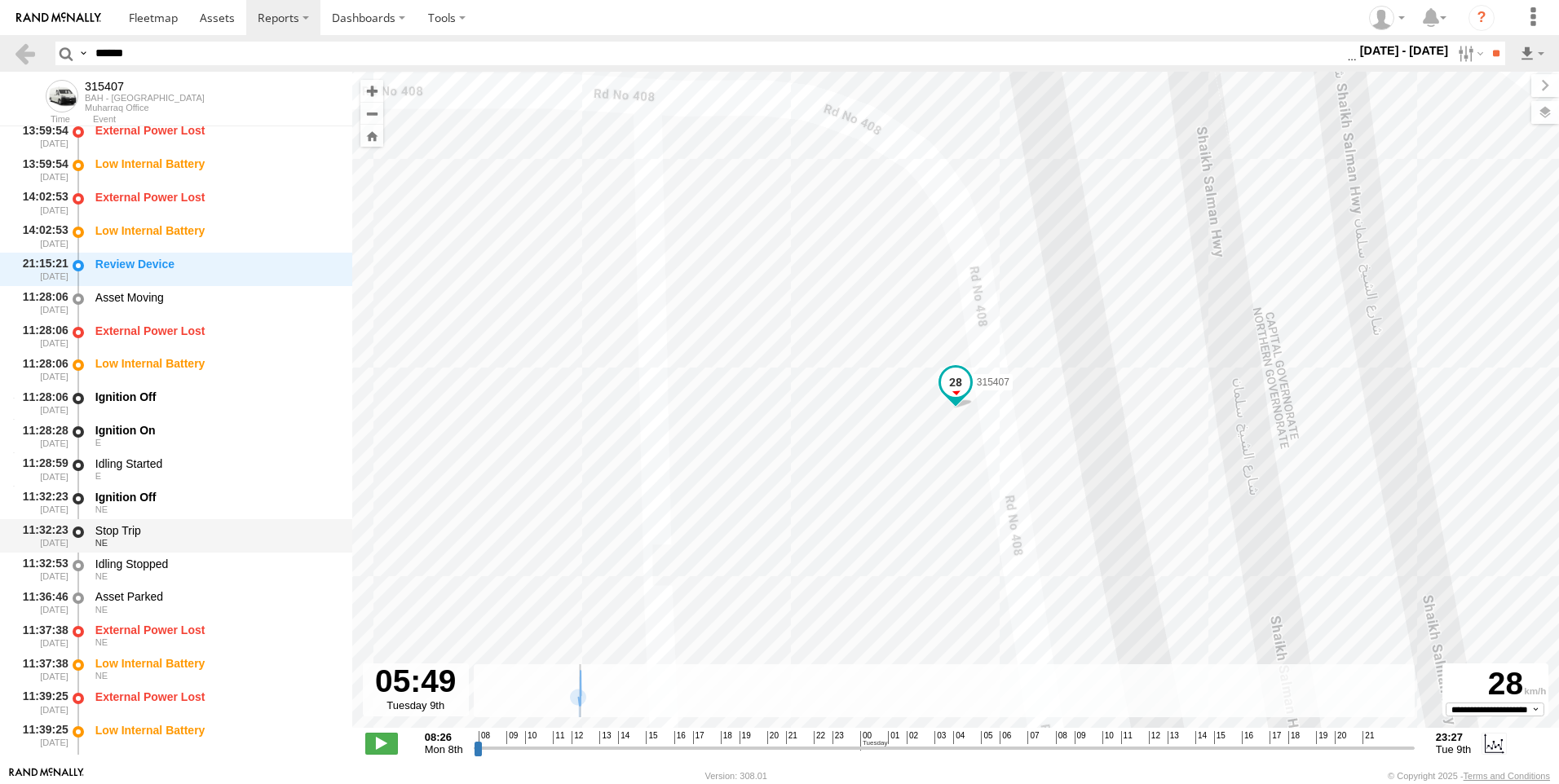
click at [133, 533] on div "Stop Trip" at bounding box center [215, 531] width 241 height 15
